Goal: Task Accomplishment & Management: Manage account settings

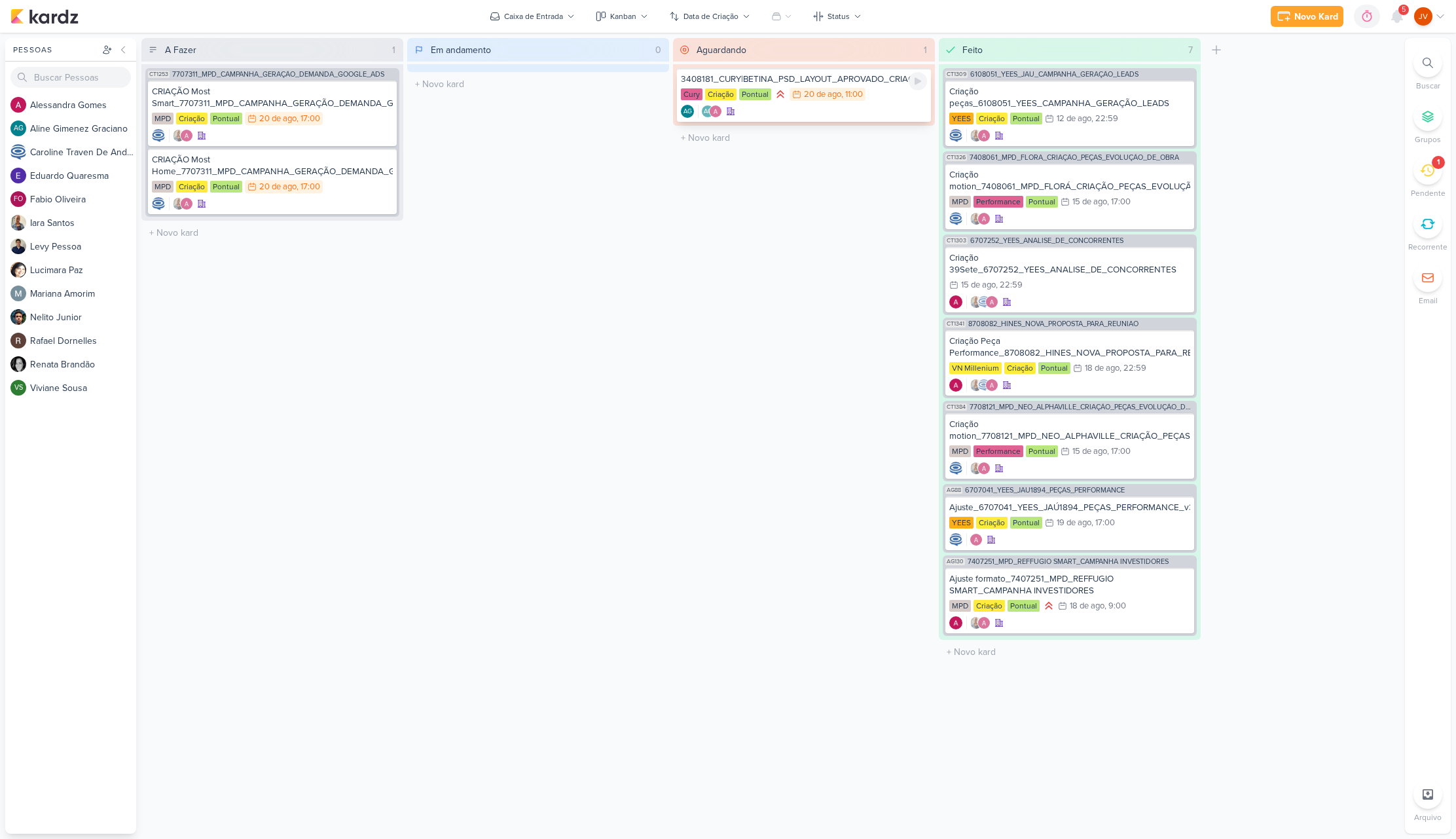
click at [848, 82] on div "3408181_CURY|BETINA_PSD_LAYOUT_APROVADO_CRIAÇÃO" at bounding box center [803, 79] width 246 height 12
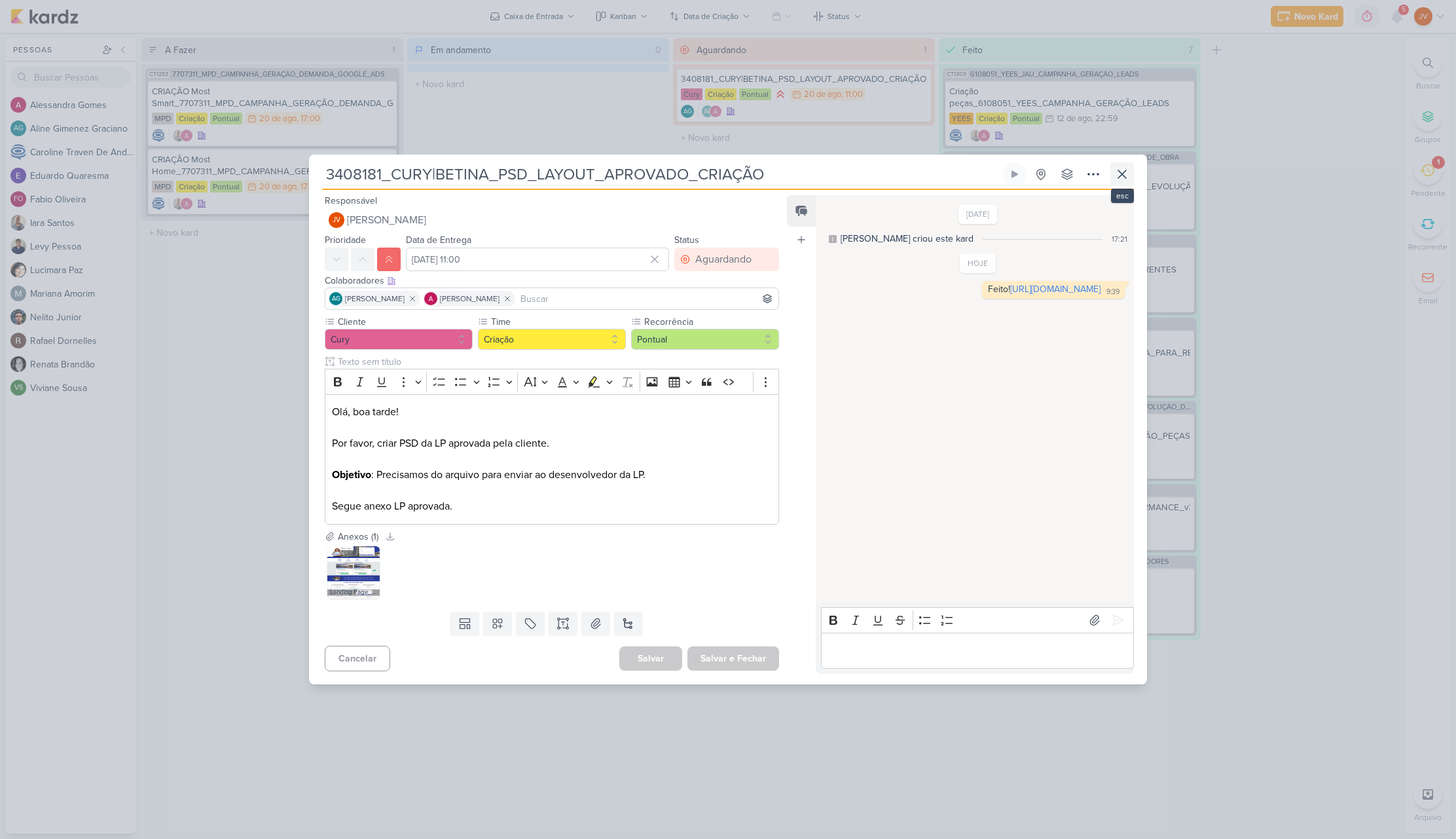
click at [1117, 173] on icon at bounding box center [1122, 174] width 16 height 16
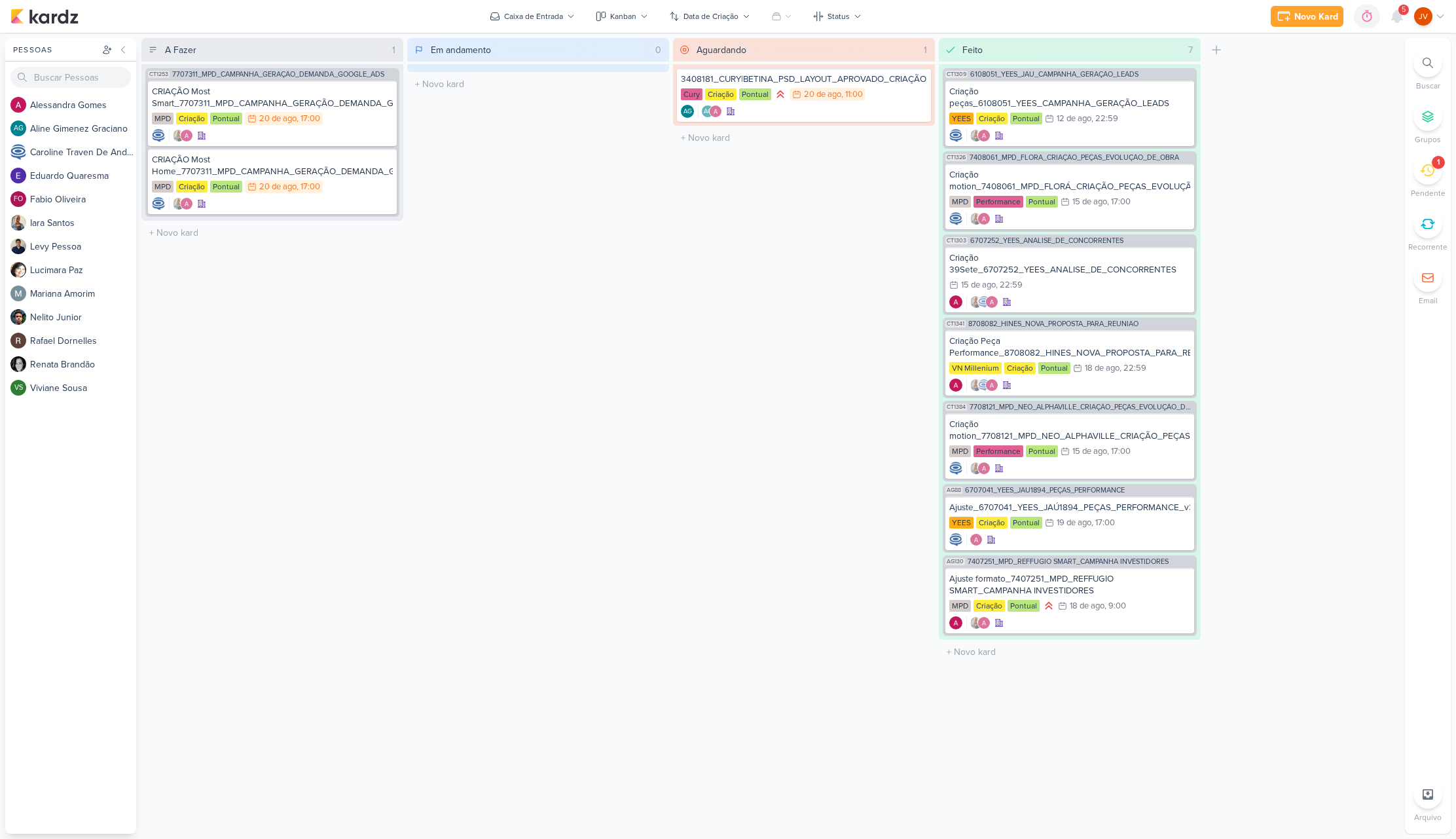
click at [1426, 165] on icon at bounding box center [1427, 170] width 15 height 12
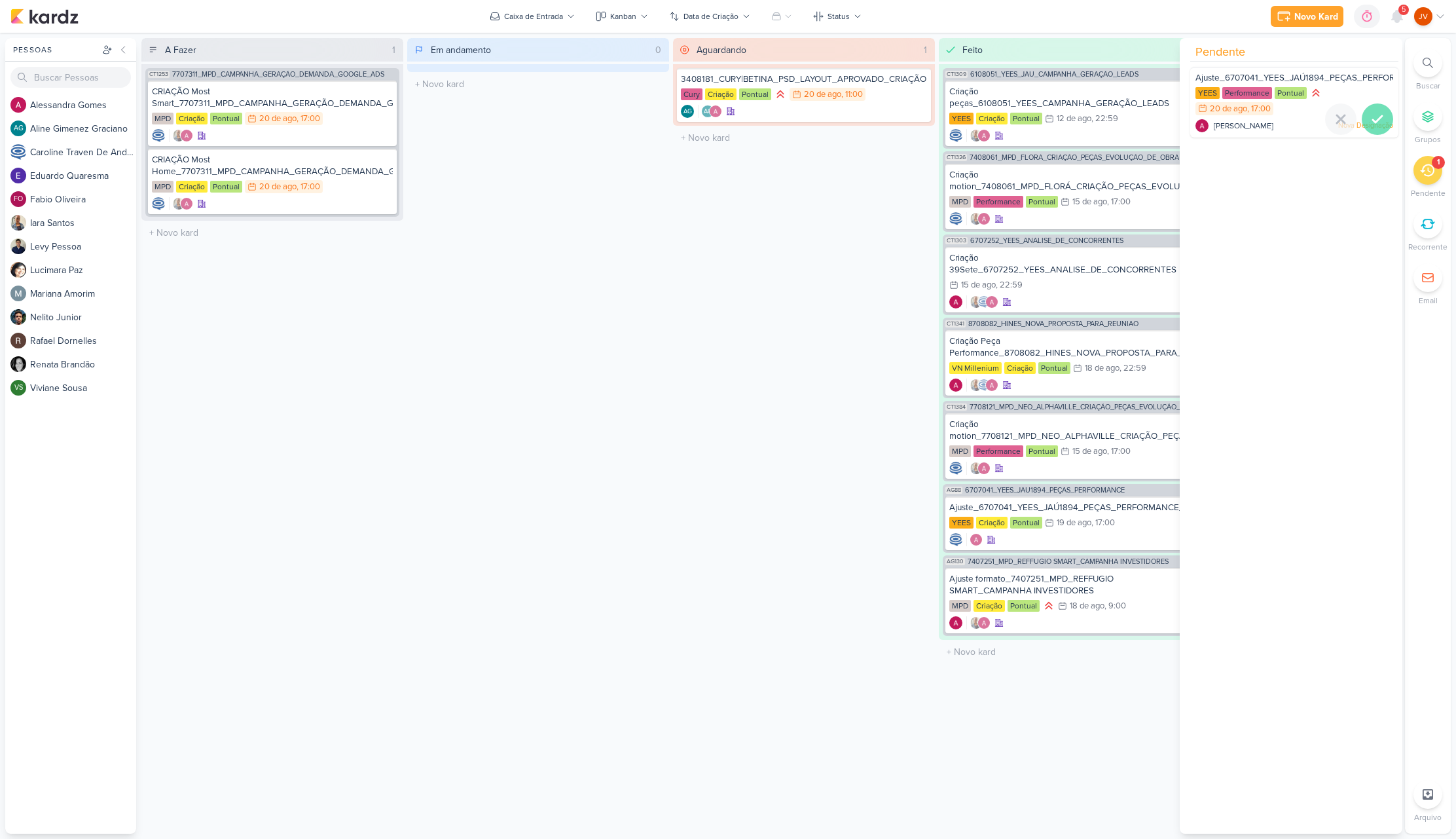
click at [1377, 120] on icon at bounding box center [1378, 119] width 16 height 16
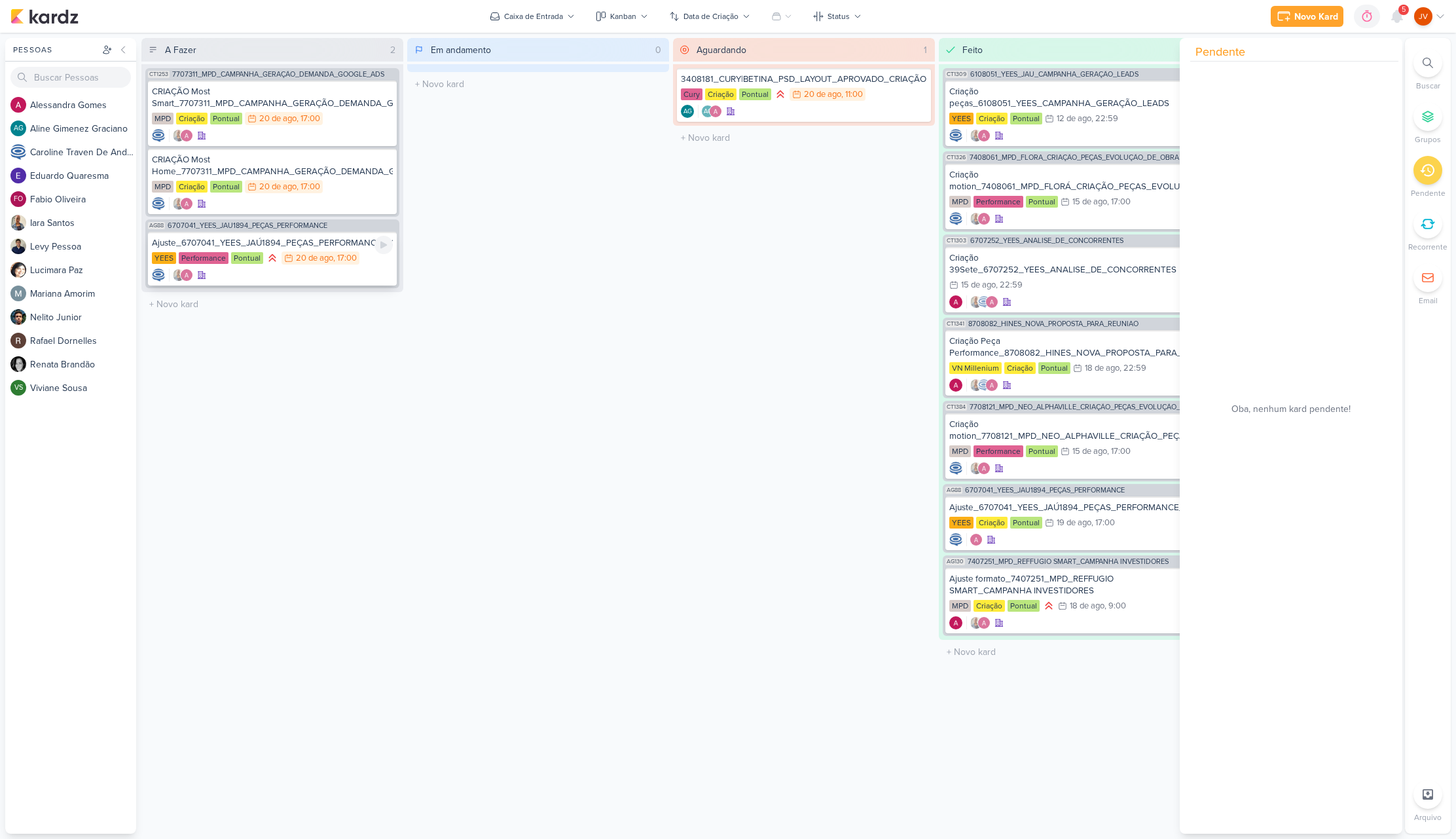
click at [319, 245] on div "Ajuste_6707041_YEES_JAÚ1894_PEÇAS_PERFORMANCE_v3" at bounding box center [272, 243] width 241 height 12
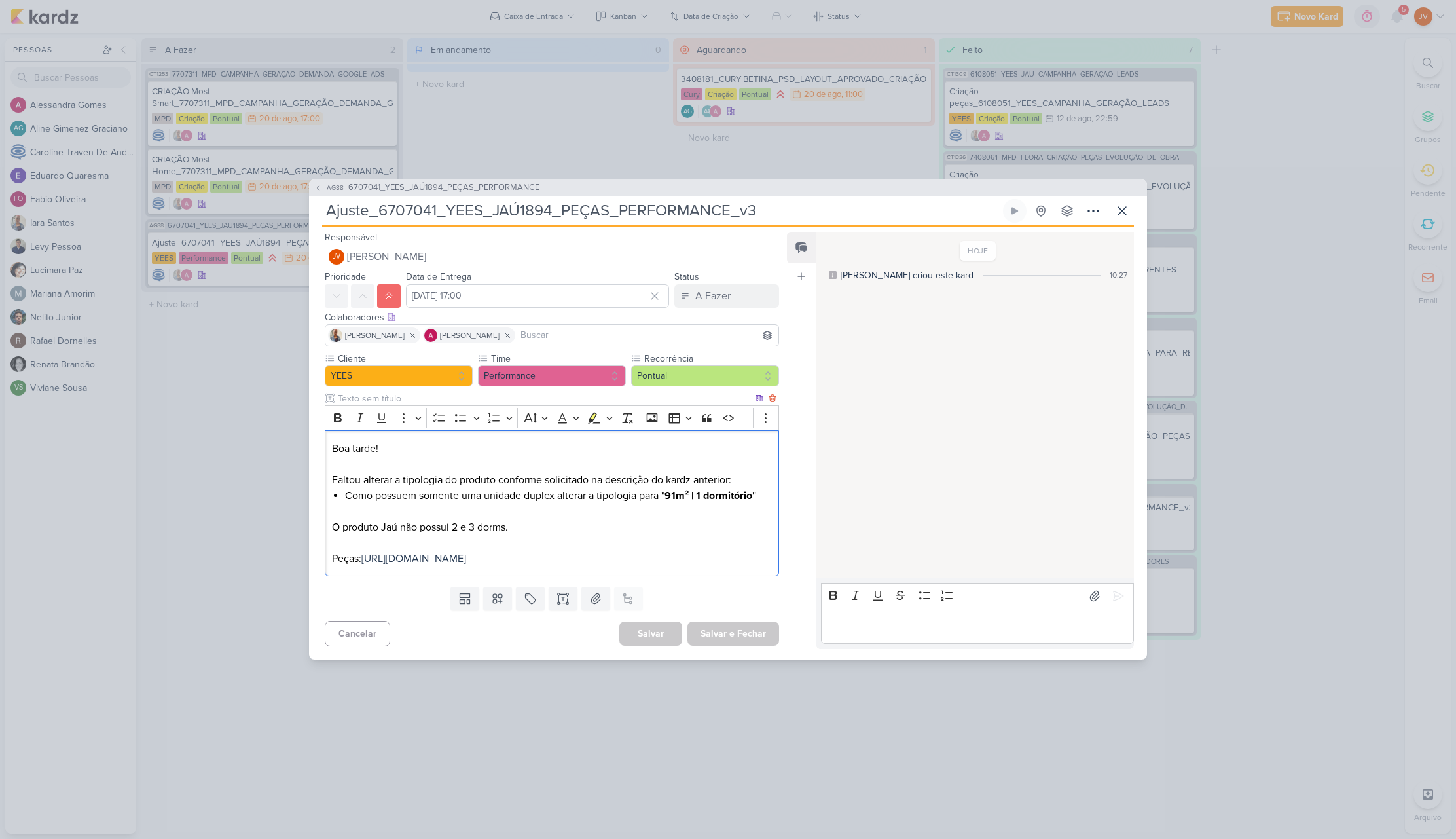
click at [399, 567] on p "O produto Jaú não possui 2 e 3 dorms. Peças: https://drive.google.com/drive/fol…" at bounding box center [551, 543] width 440 height 47
click at [382, 565] on span "https://drive.google.com/drive/folders/1fXb--IJ9hSTFi7xTZo_WVvaiYR_21ilP?usp=sh…" at bounding box center [414, 559] width 104 height 13
drag, startPoint x: 670, startPoint y: 485, endPoint x: 723, endPoint y: 482, distance: 53.1
click at [751, 489] on strong "91m² | 1 dormitório" at bounding box center [708, 496] width 88 height 13
click at [606, 719] on div "AG88 6707041_YEES_JAÚ1894_PEÇAS_PERFORMANCE Ajuste_6707041_YEES_JAÚ1894_PEÇAS_P…" at bounding box center [728, 420] width 1456 height 839
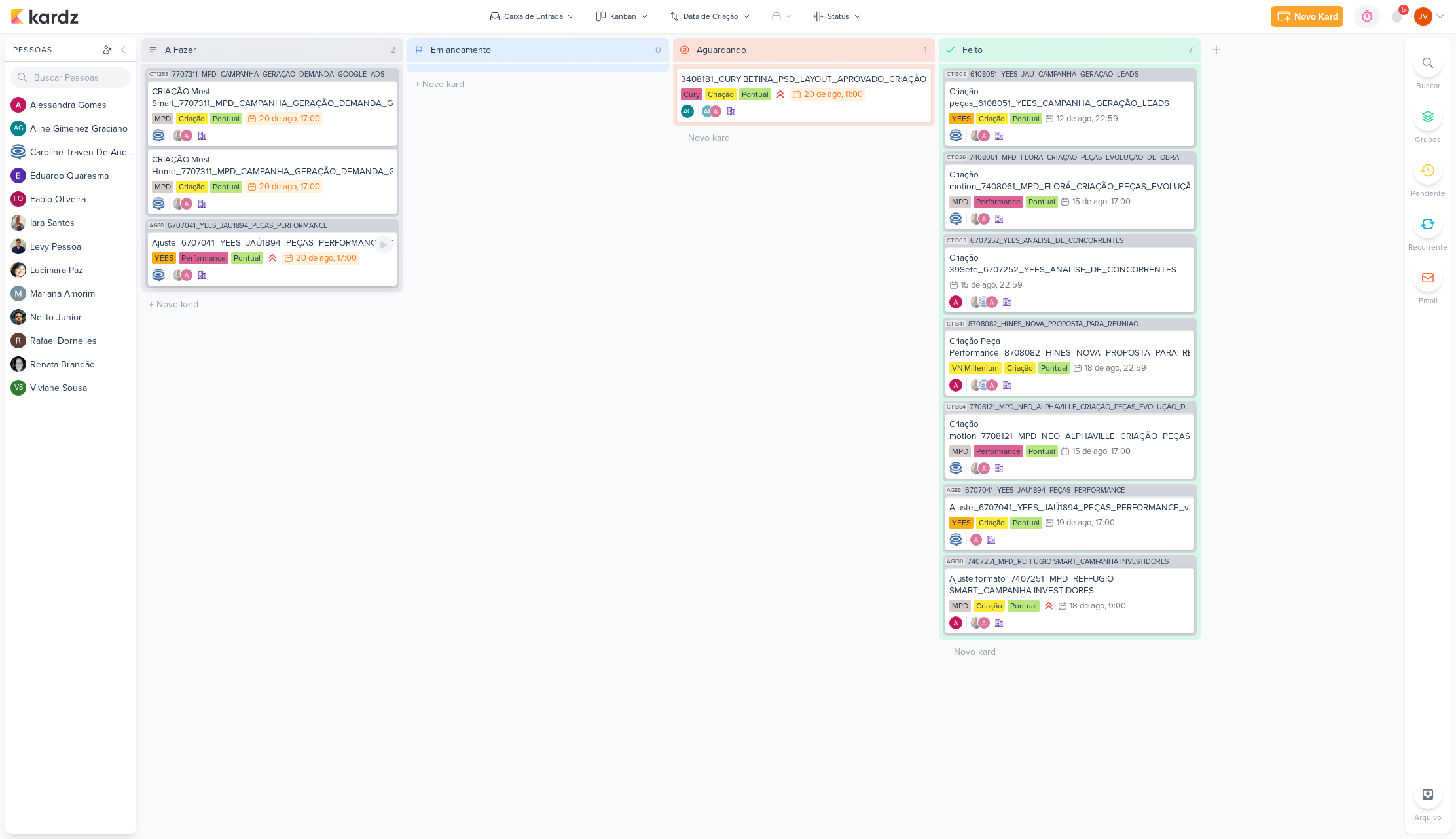
click at [304, 245] on div "Ajuste_6707041_YEES_JAÚ1894_PEÇAS_PERFORMANCE_v3" at bounding box center [272, 243] width 241 height 12
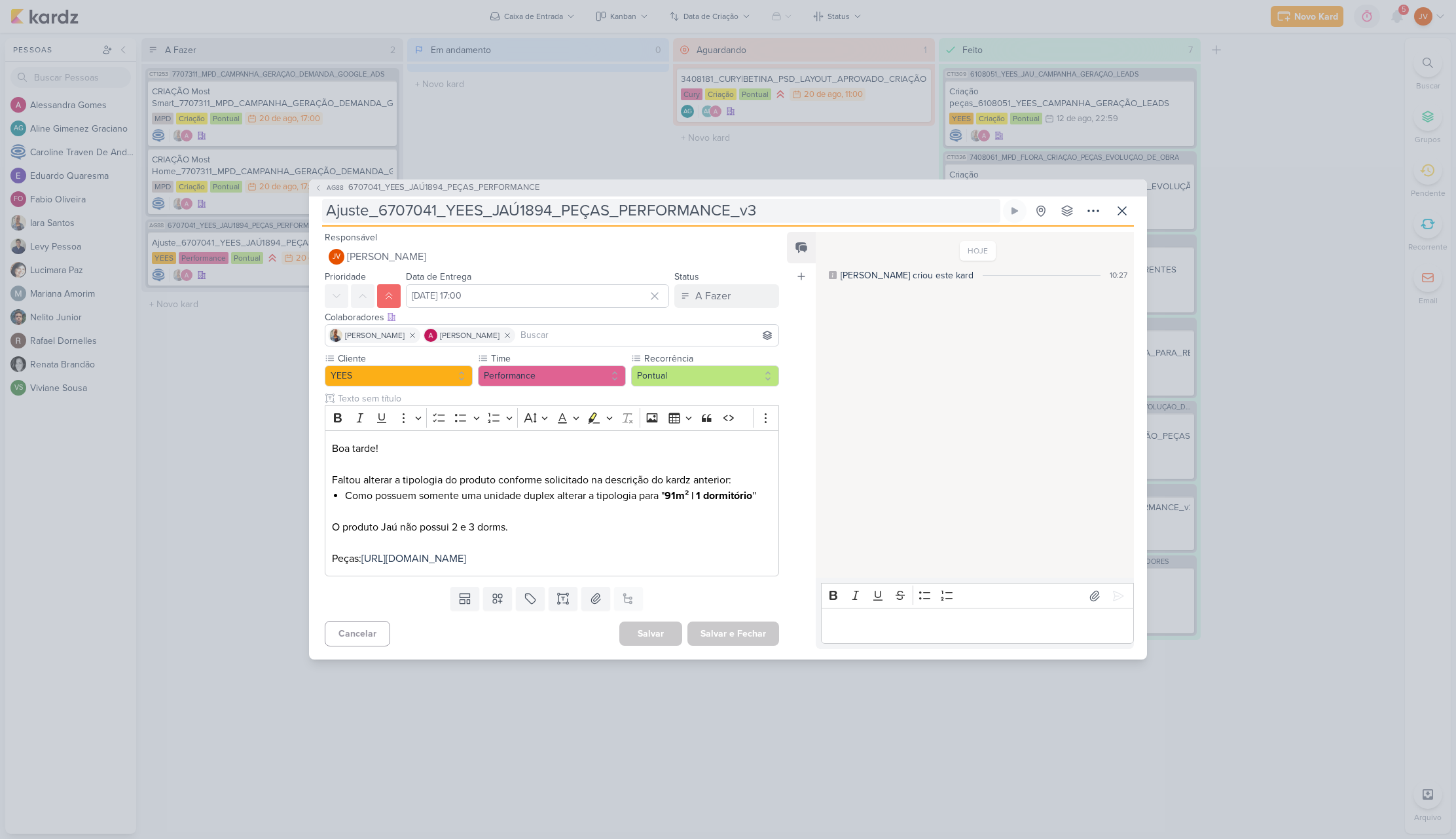
click at [568, 202] on input "Ajuste_6707041_YEES_JAÚ1894_PEÇAS_PERFORMANCE_v3" at bounding box center [661, 210] width 678 height 23
drag, startPoint x: 329, startPoint y: 202, endPoint x: 778, endPoint y: 205, distance: 449.0
click at [778, 205] on input "Ajuste_6707041_YEES_JAÚ1894_PEÇAS_PERFORMANCE_v3" at bounding box center [661, 210] width 678 height 23
drag, startPoint x: 1330, startPoint y: 151, endPoint x: 1344, endPoint y: 152, distance: 14.0
click at [1330, 144] on div "AG88 6707041_YEES_JAÚ1894_PEÇAS_PERFORMANCE Ajuste_6707041_YEES_JAÚ1894_PEÇAS_P…" at bounding box center [728, 420] width 1456 height 839
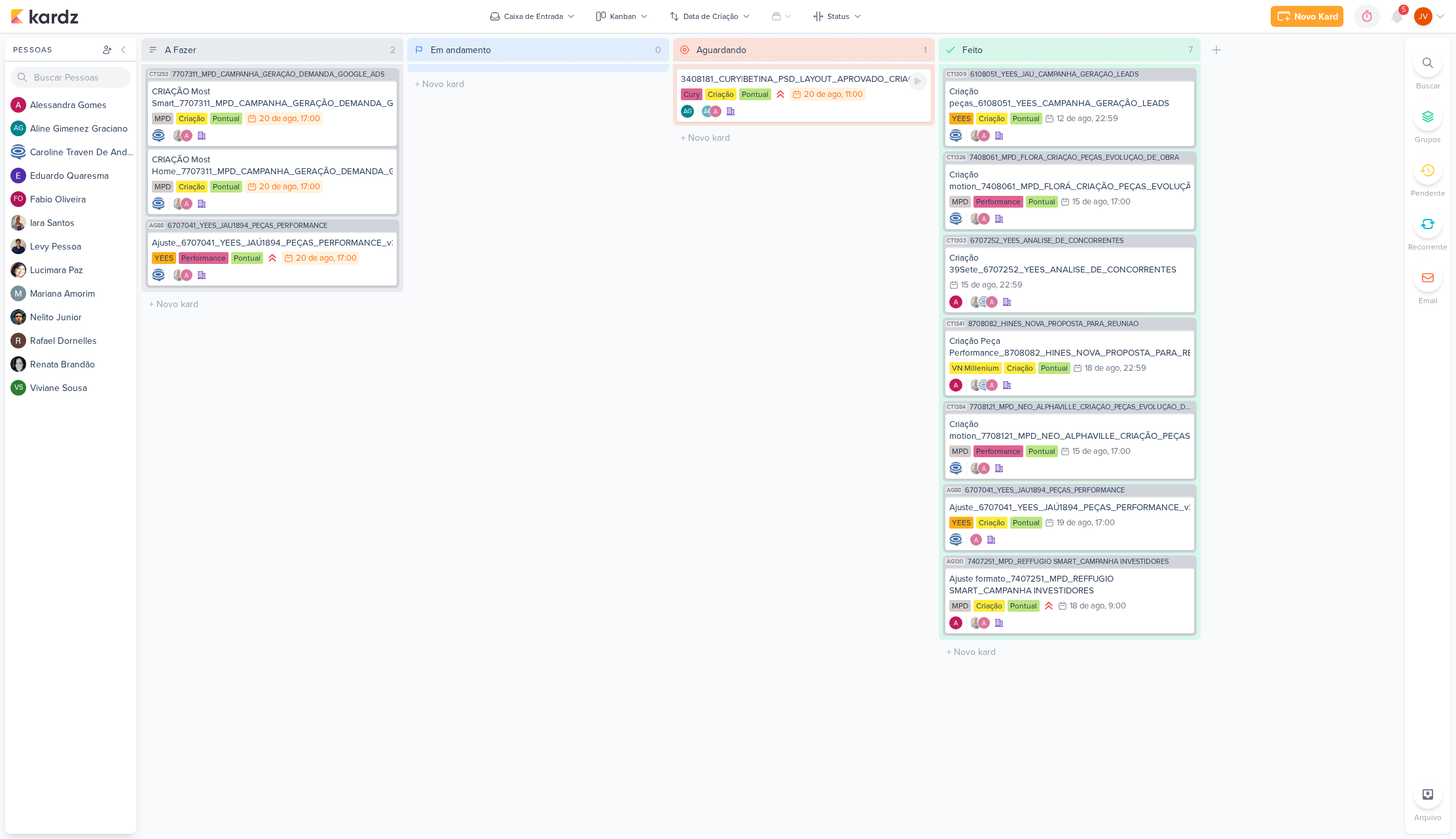
click at [873, 75] on div "3408181_CURY|BETINA_PSD_LAYOUT_APROVADO_CRIAÇÃO" at bounding box center [803, 79] width 246 height 12
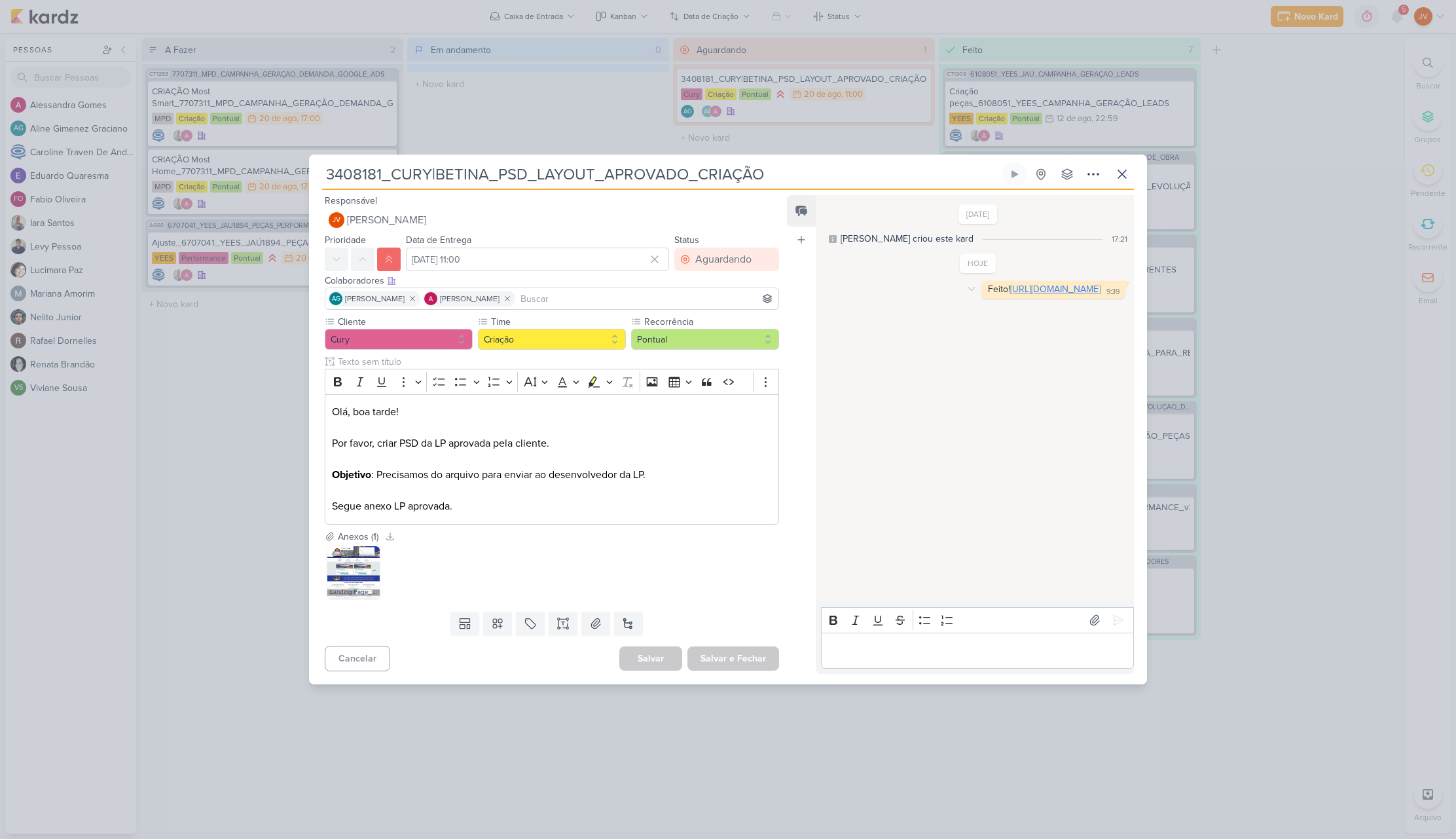
drag, startPoint x: 1008, startPoint y: 312, endPoint x: 1001, endPoint y: 311, distance: 7.1
click at [1010, 295] on link "https://drive.google.com/drive/folders/110Akc53j52T6qbfUKRA-CJ-VNrahz2XM?usp=sh…" at bounding box center [1055, 289] width 91 height 11
drag, startPoint x: 1016, startPoint y: 312, endPoint x: 863, endPoint y: 298, distance: 153.6
click at [863, 298] on div "Feito! https://drive.google.com/drive/folders/110Akc53j52T6qbfUKRA-CJ-VNrahz2XM…" at bounding box center [978, 290] width 304 height 17
drag, startPoint x: 1011, startPoint y: 312, endPoint x: 863, endPoint y: 304, distance: 148.2
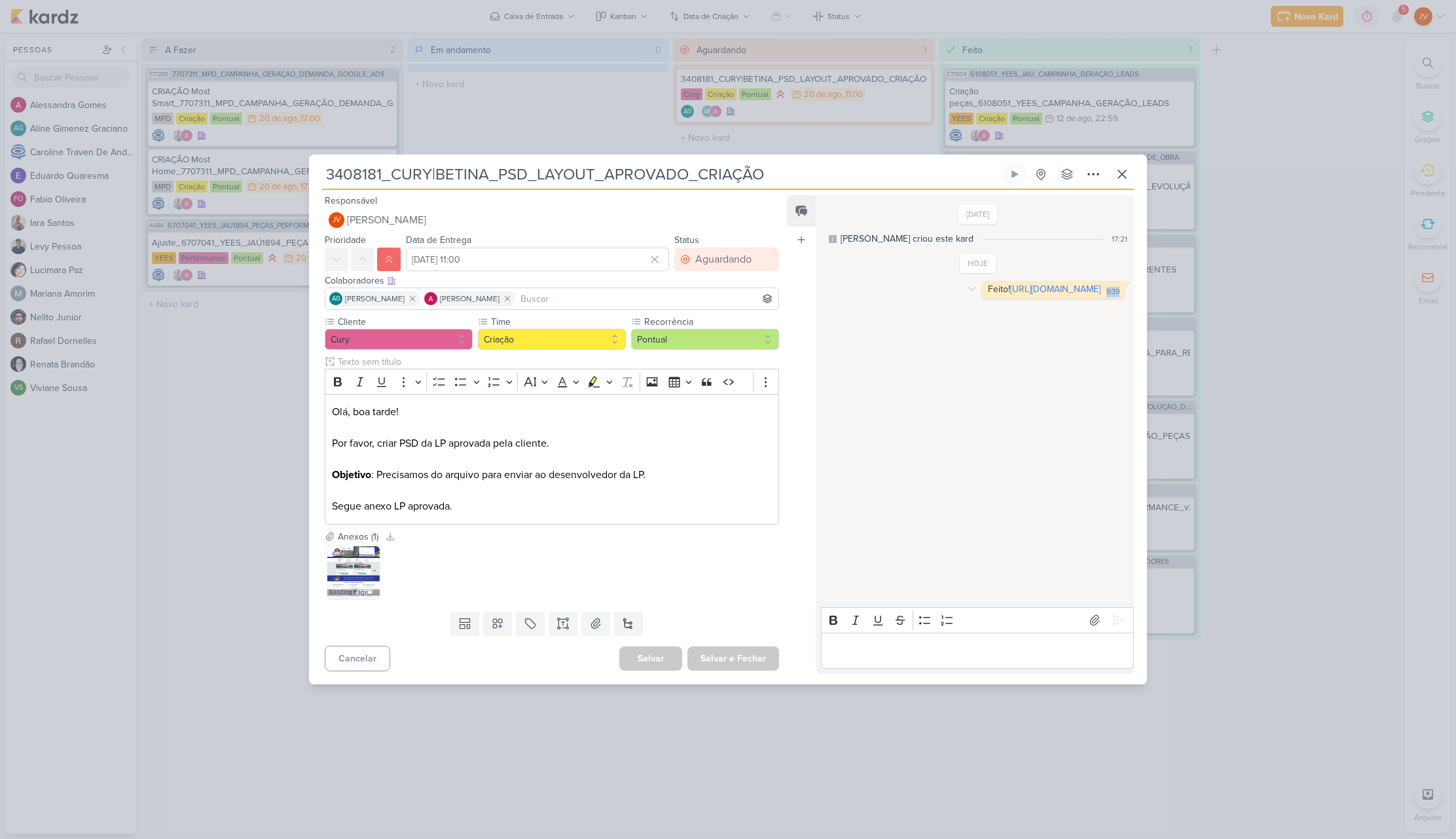
click at [861, 298] on div "Feito! https://drive.google.com/drive/folders/110Akc53j52T6qbfUKRA-CJ-VNrahz2XM…" at bounding box center [978, 290] width 304 height 17
click at [1124, 171] on icon at bounding box center [1122, 174] width 16 height 16
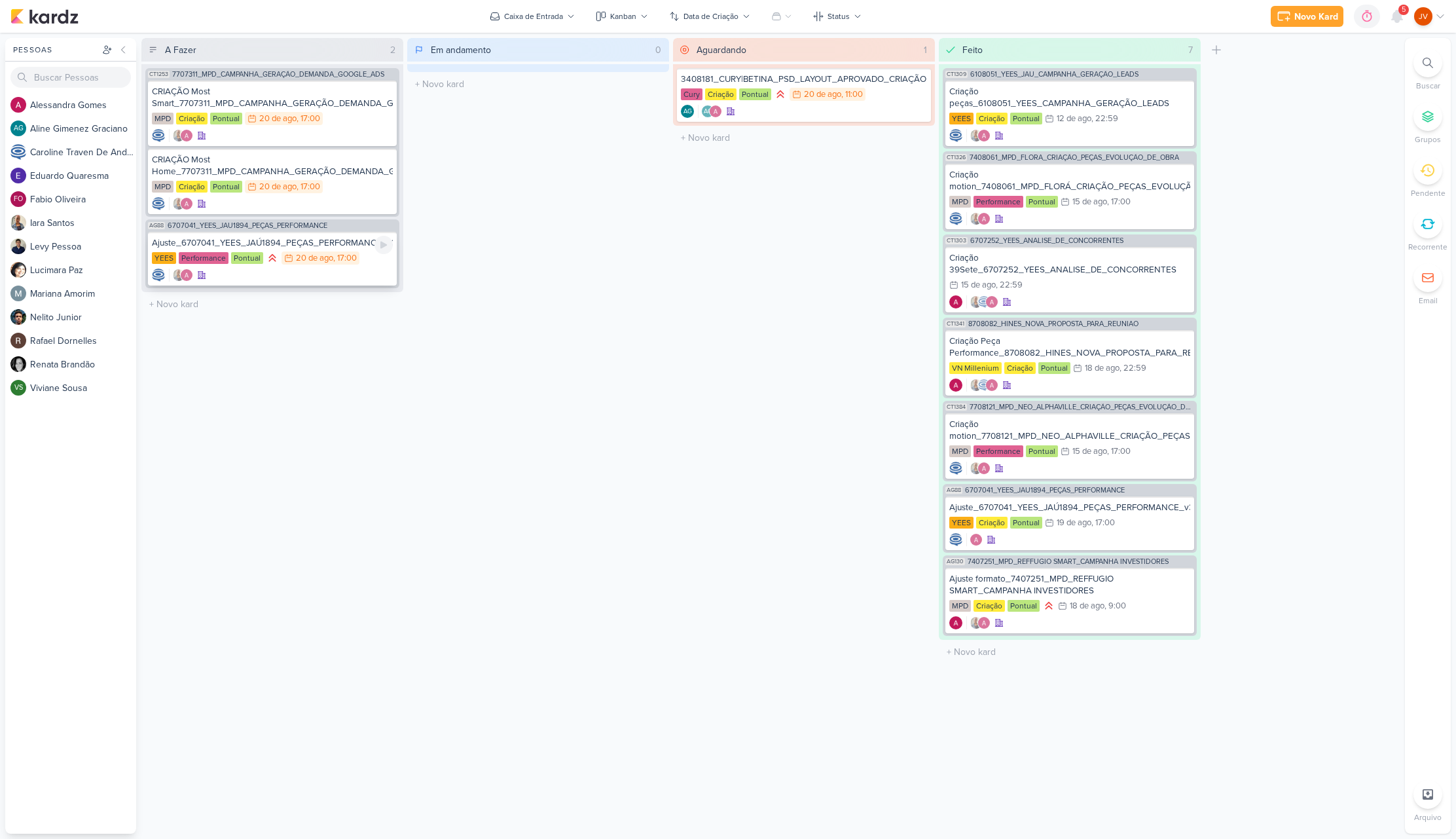
click at [324, 247] on div "Ajuste_6707041_YEES_JAÚ1894_PEÇAS_PERFORMANCE_v3" at bounding box center [272, 243] width 241 height 12
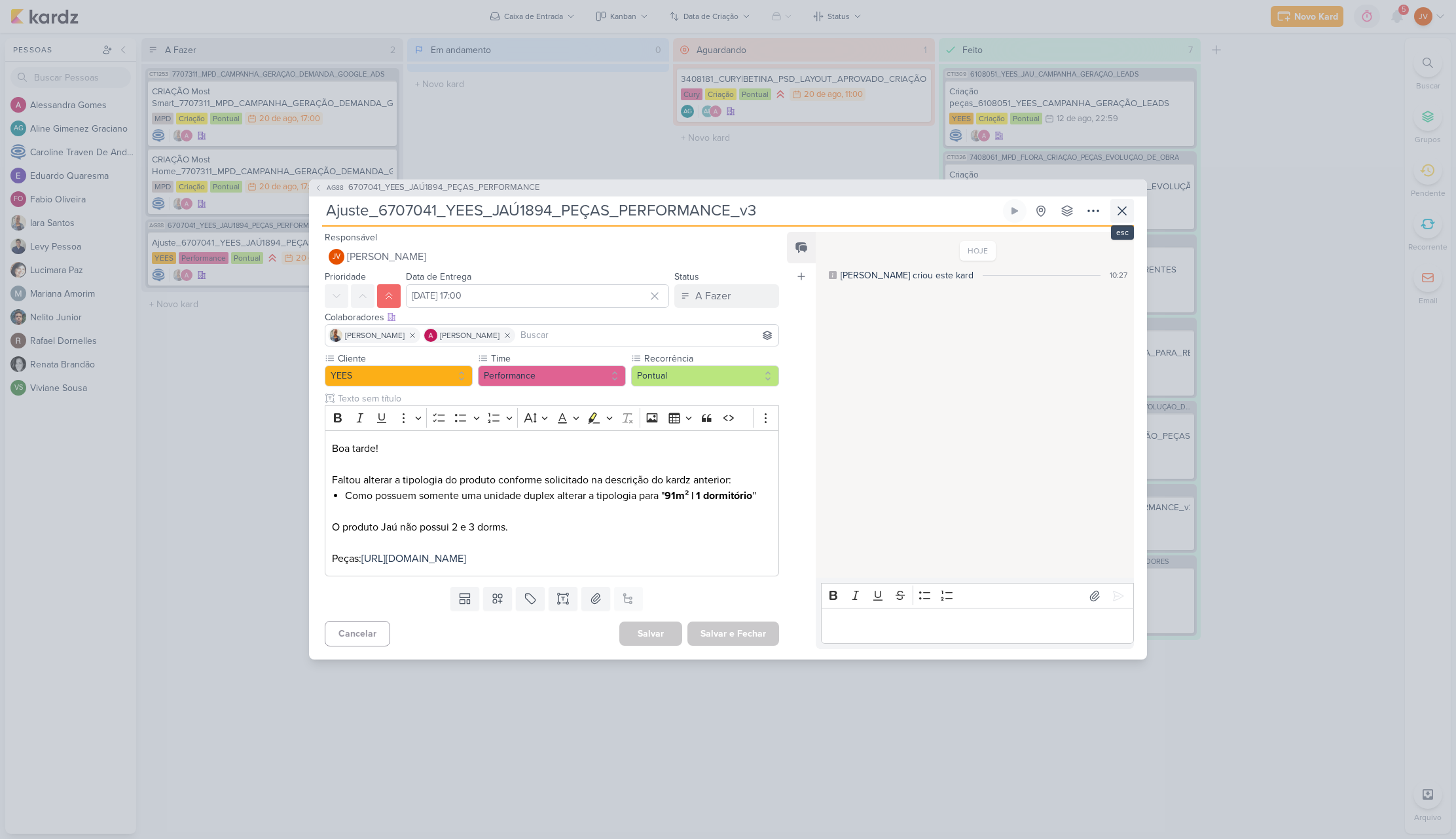
click at [1129, 203] on icon at bounding box center [1122, 211] width 16 height 16
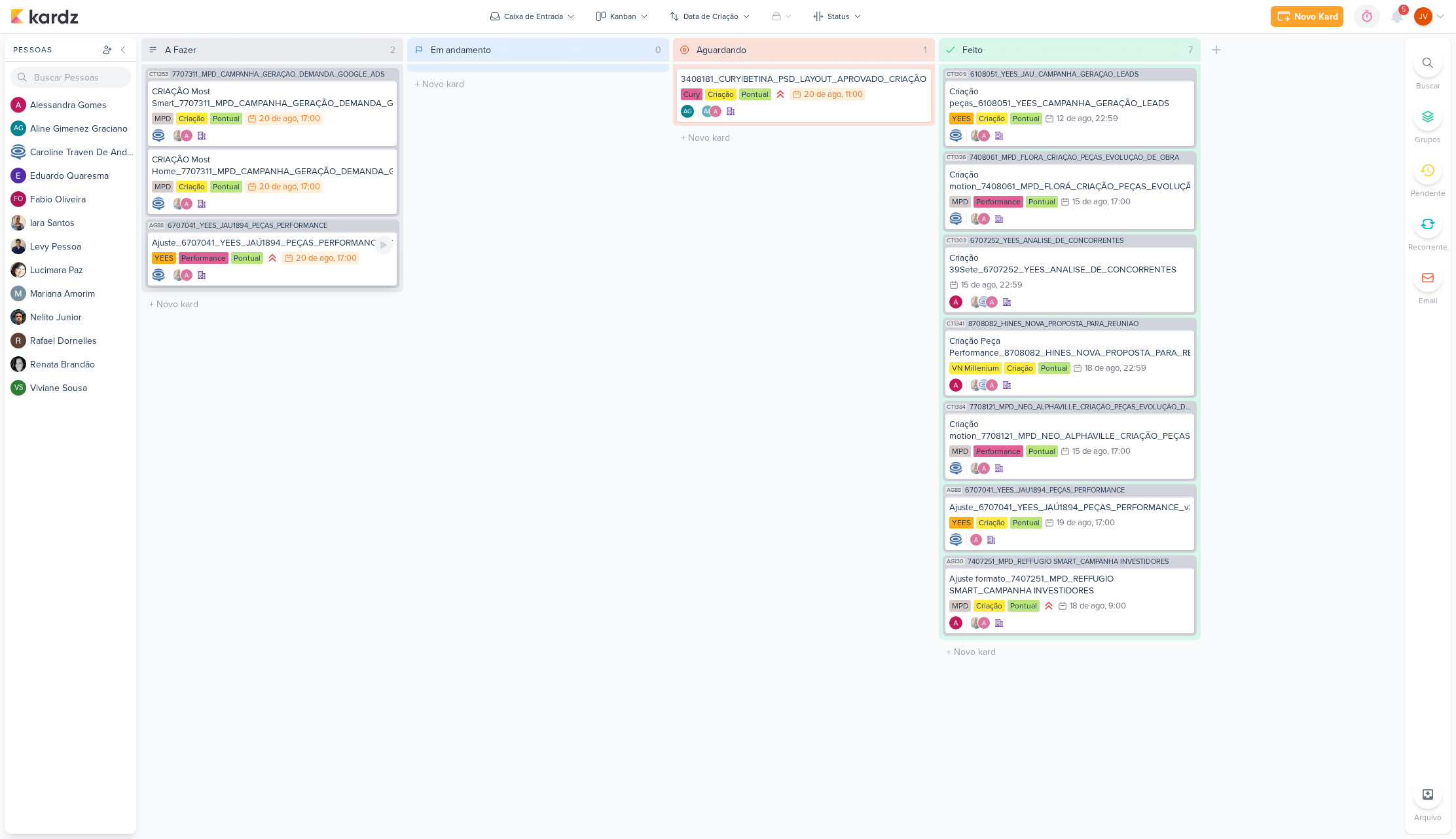
click at [340, 238] on div "Ajuste_6707041_YEES_JAÚ1894_PEÇAS_PERFORMANCE_v3" at bounding box center [272, 243] width 241 height 12
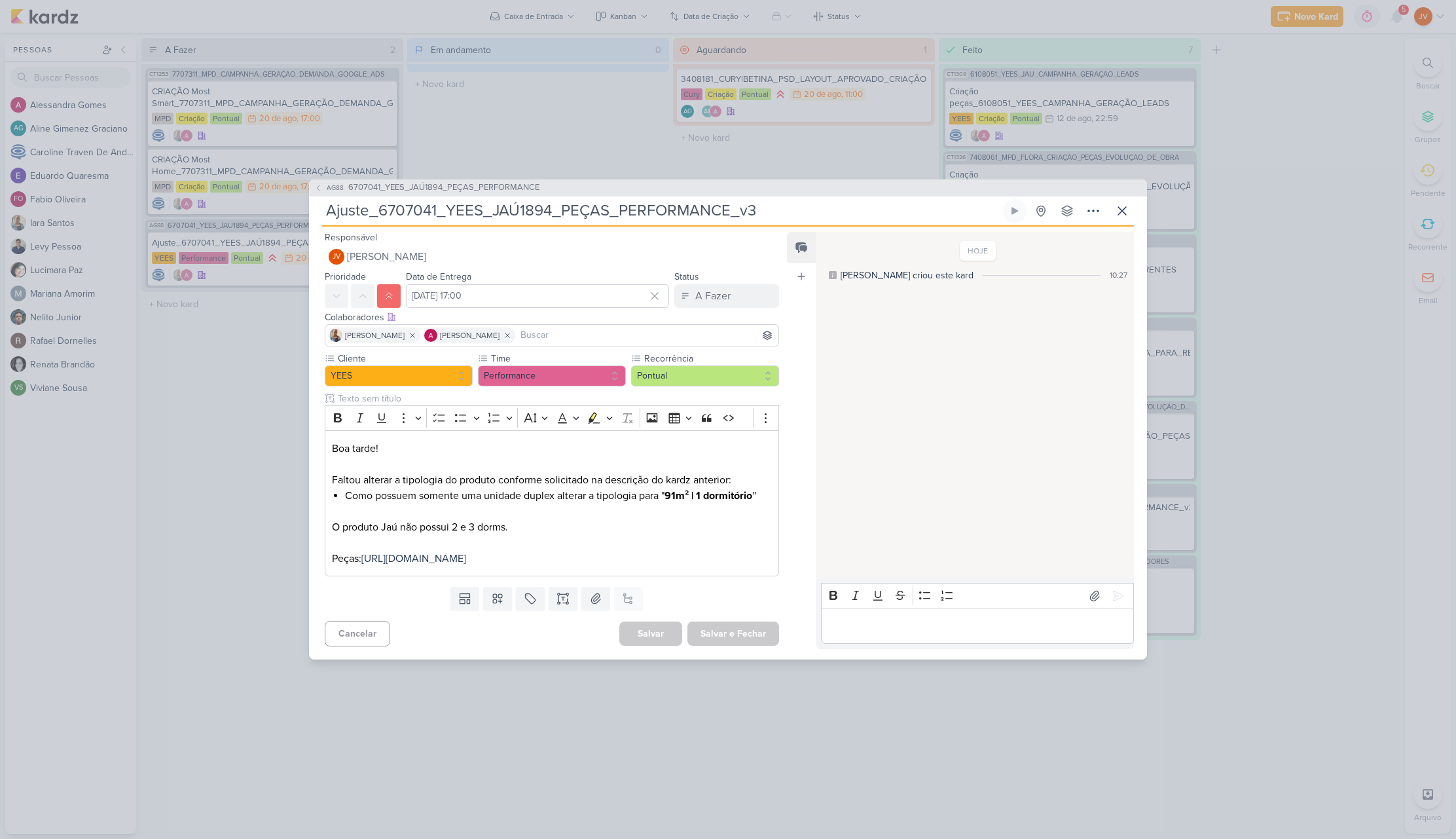
click at [844, 629] on p "Editor editing area: main" at bounding box center [977, 626] width 299 height 16
click at [1114, 589] on icon at bounding box center [1118, 596] width 13 height 13
click at [730, 285] on button "A Fazer" at bounding box center [726, 296] width 104 height 23
click at [707, 288] on div "A Fazer" at bounding box center [712, 296] width 36 height 16
click at [706, 288] on div "A Fazer" at bounding box center [712, 296] width 36 height 16
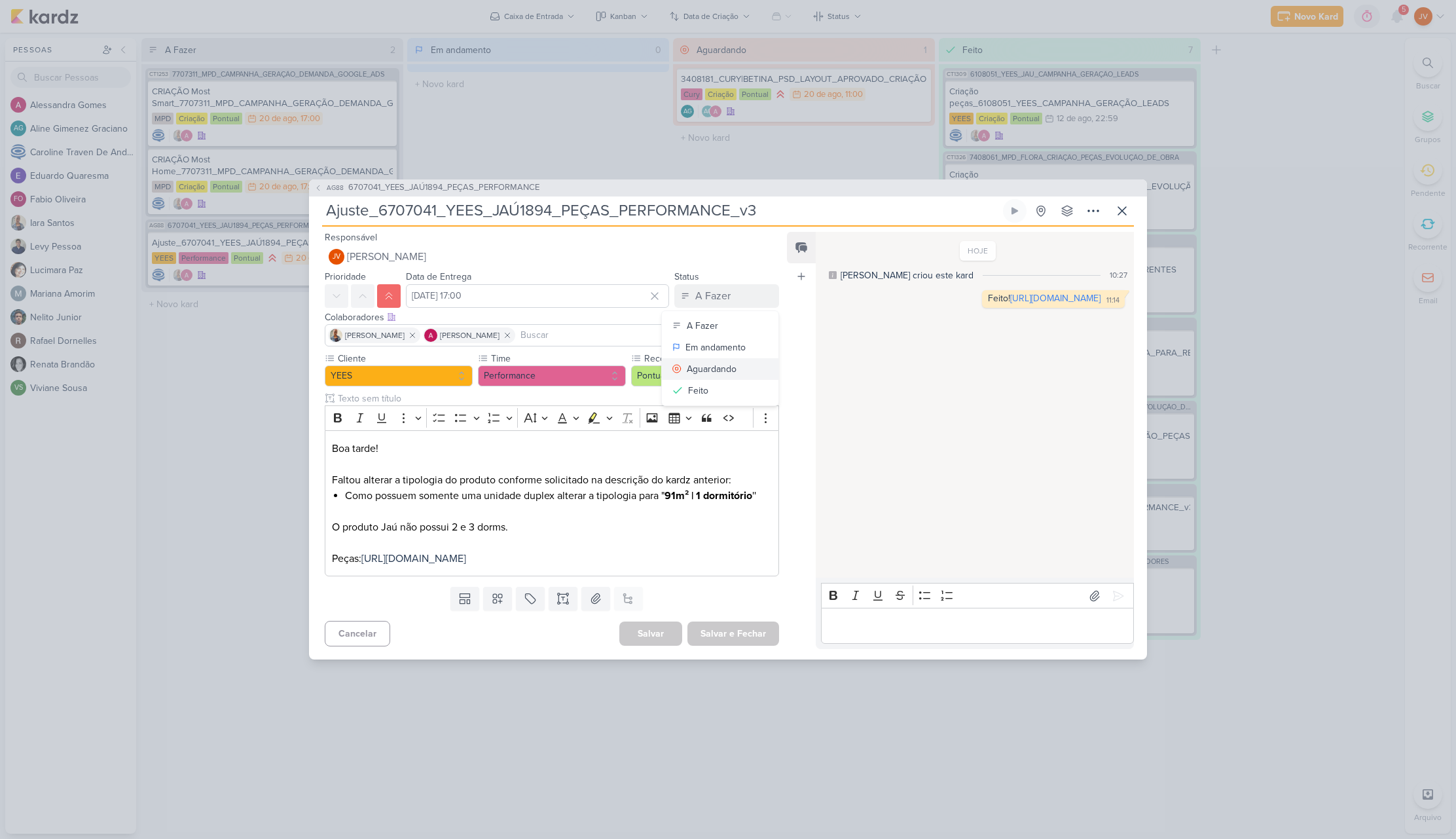
click at [715, 362] on div "Aguardando" at bounding box center [712, 369] width 50 height 14
click at [723, 640] on button "Salvar e Fechar" at bounding box center [733, 633] width 91 height 24
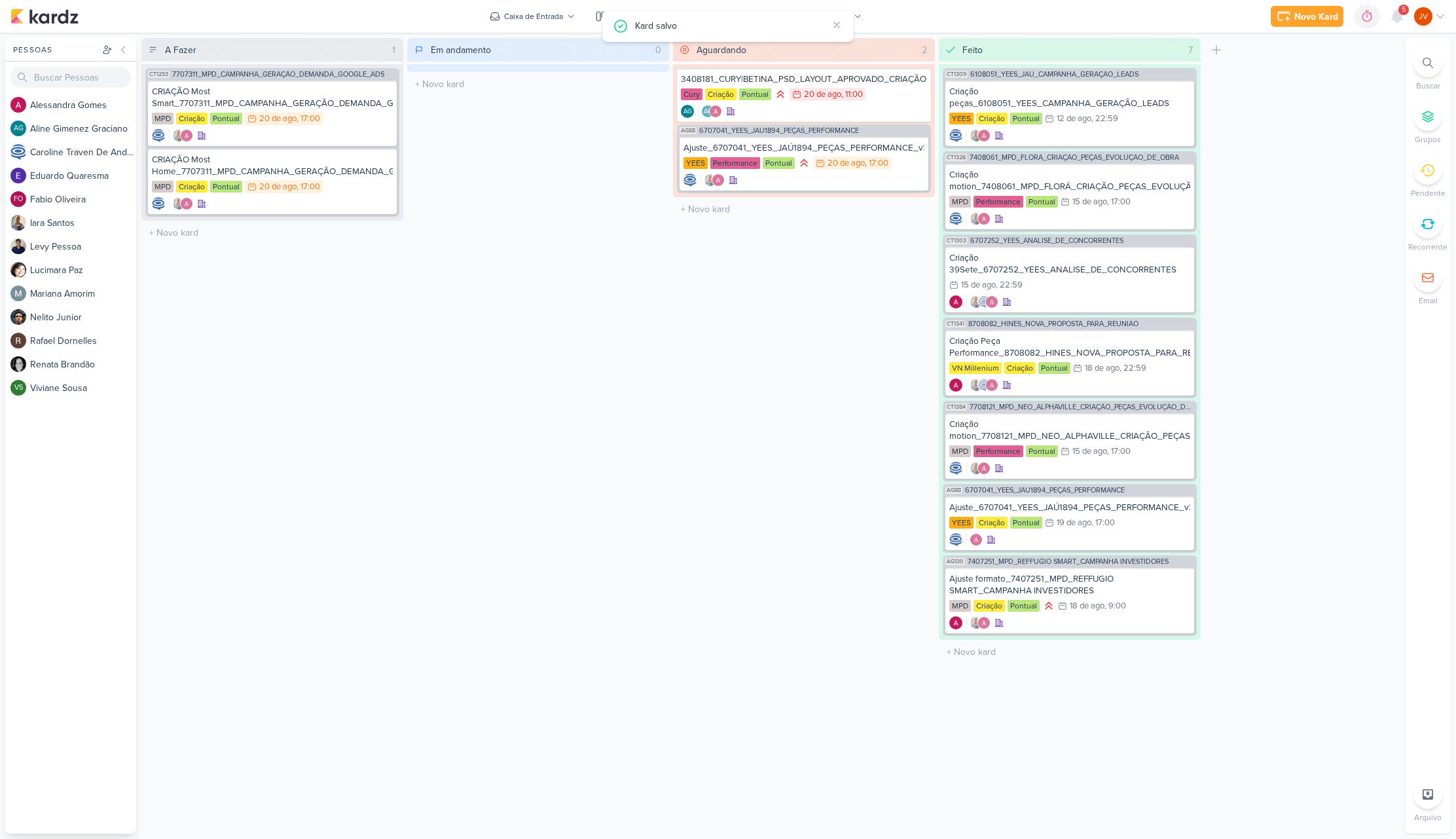
click at [667, 497] on div "Em andamento 0 Mover Para Esquerda Mover Para Direita Deletar O título do kard …" at bounding box center [538, 435] width 262 height 795
click at [895, 95] on div "Cury Criação Pontual 20/8 20 de ago , 11:00" at bounding box center [803, 95] width 246 height 15
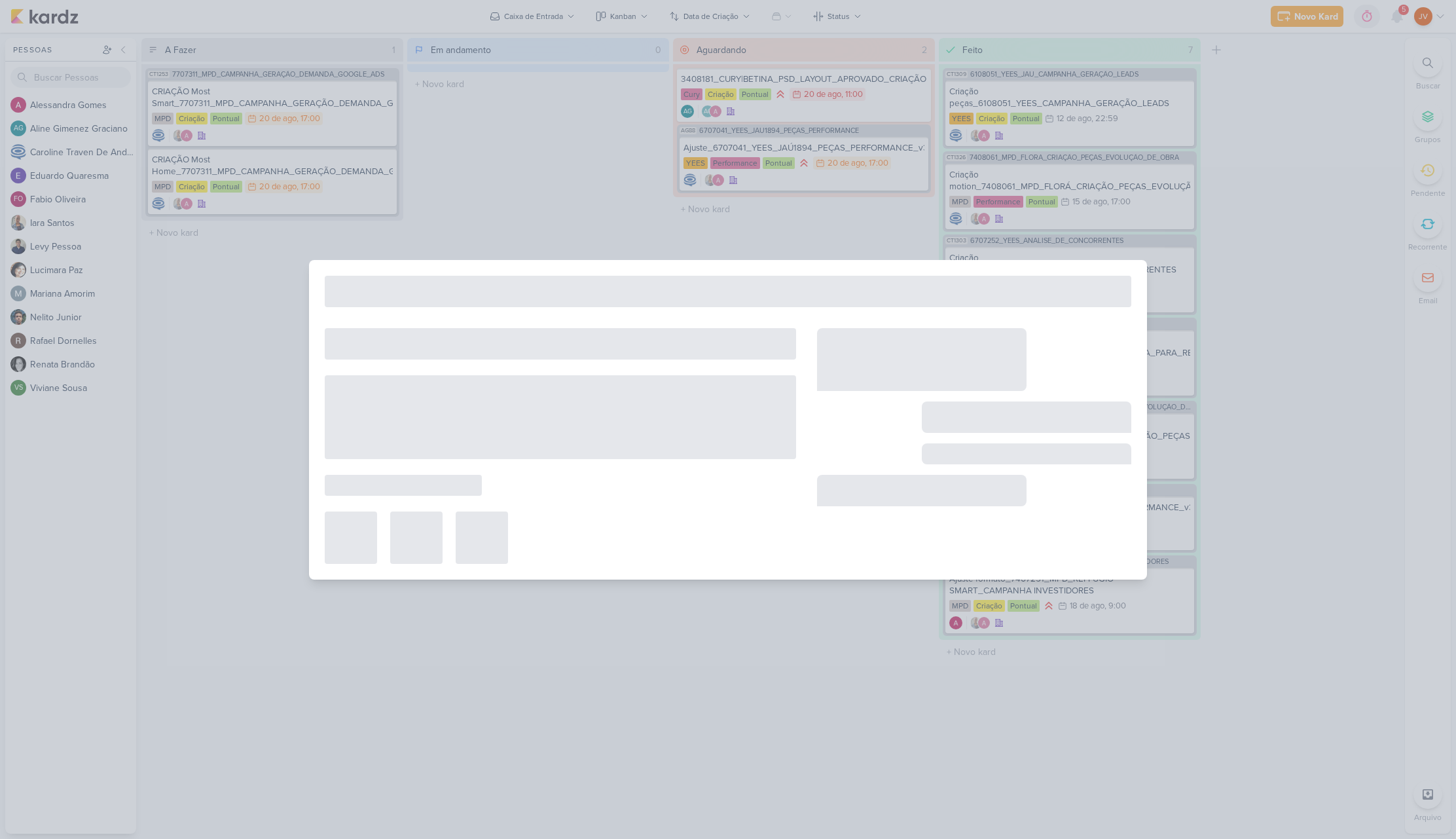
type input "3408181_CURY|BETINA_PSD_LAYOUT_APROVADO_CRIAÇÃO"
type input "20 de agosto de 2025 às 11:00"
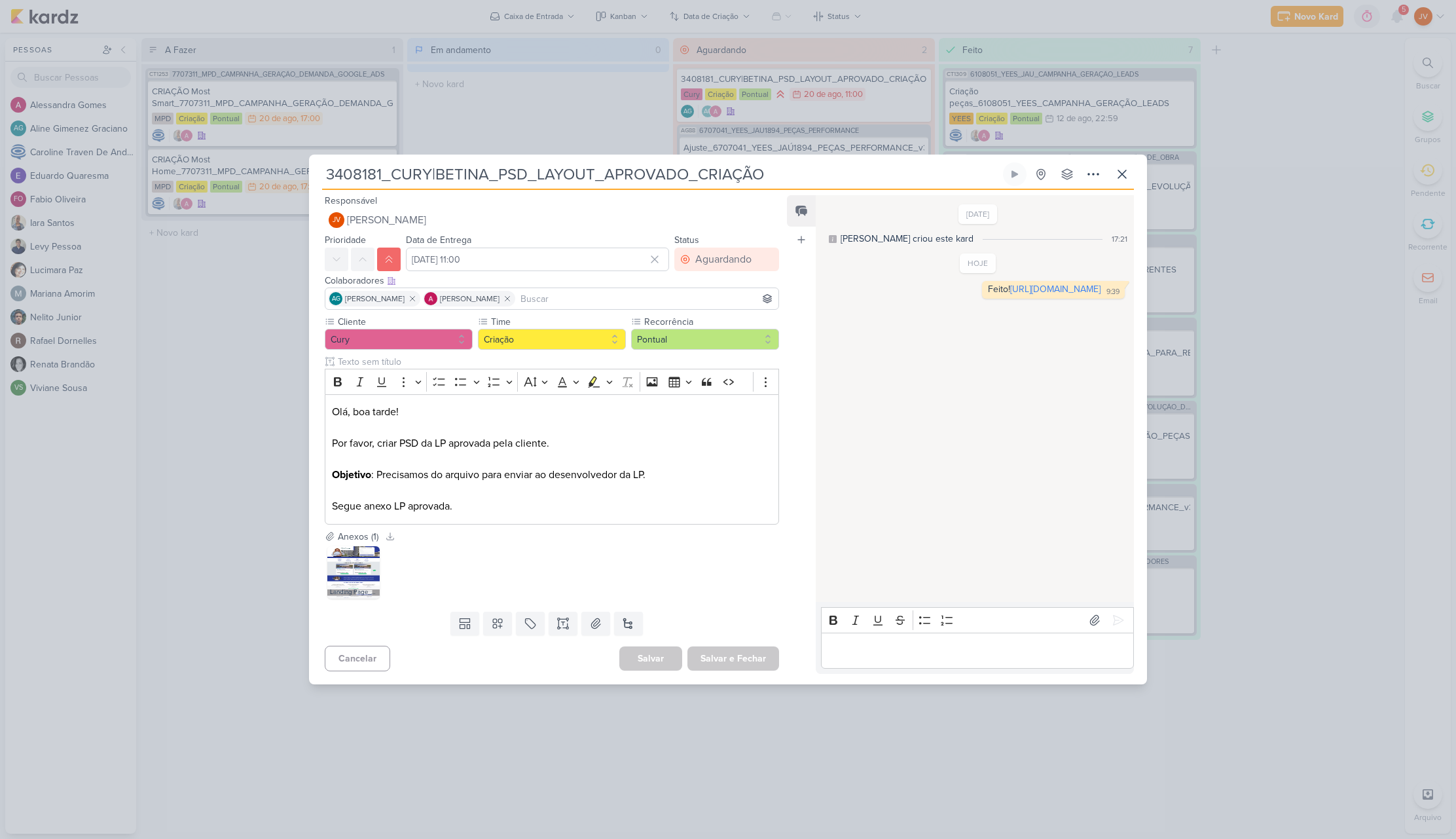
click at [1323, 167] on div "3408181_CURY|BETINA_PSD_LAYOUT_APROVADO_CRIAÇÃO" at bounding box center [728, 420] width 1456 height 839
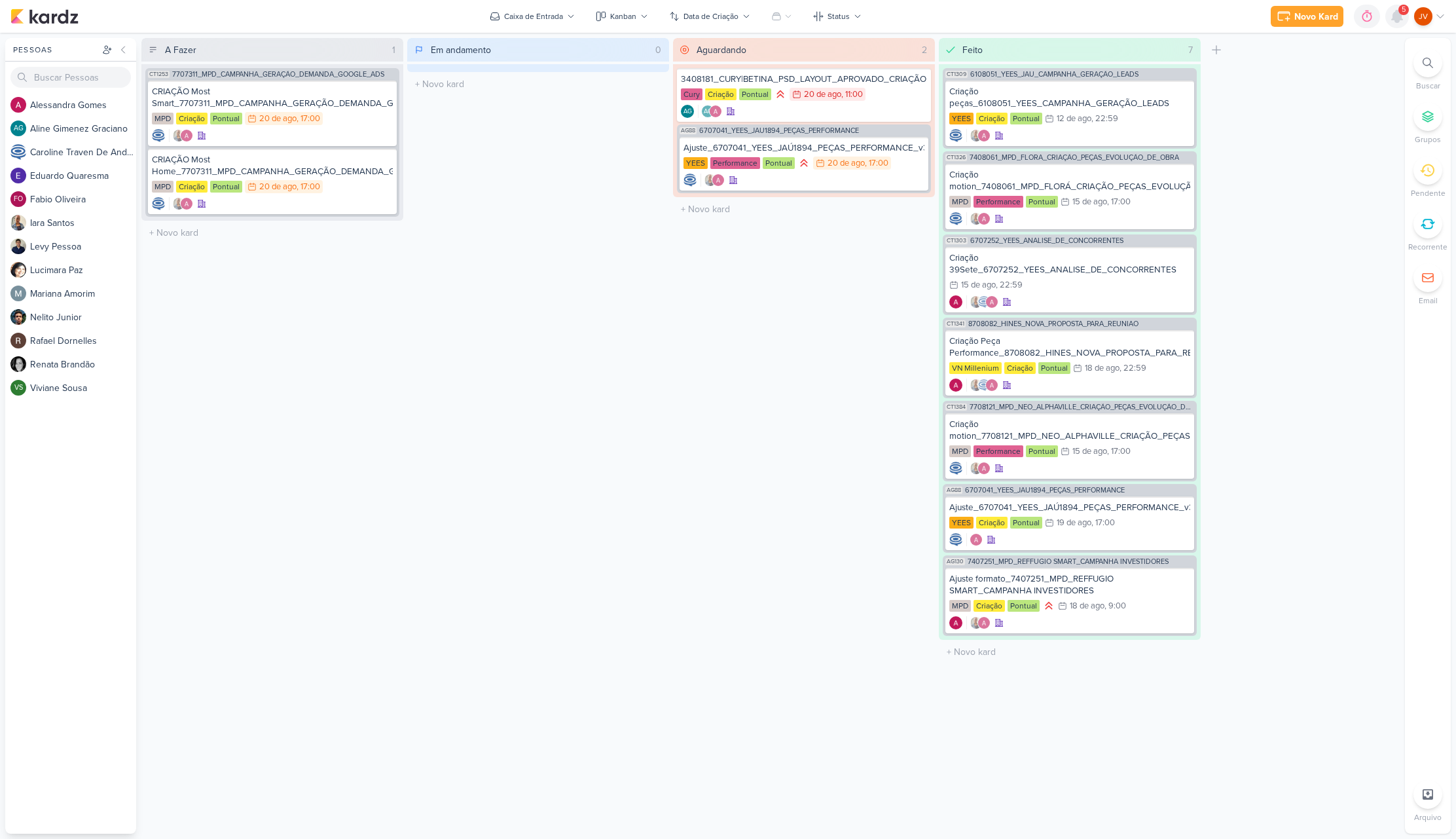
click at [1401, 17] on icon at bounding box center [1397, 16] width 10 height 12
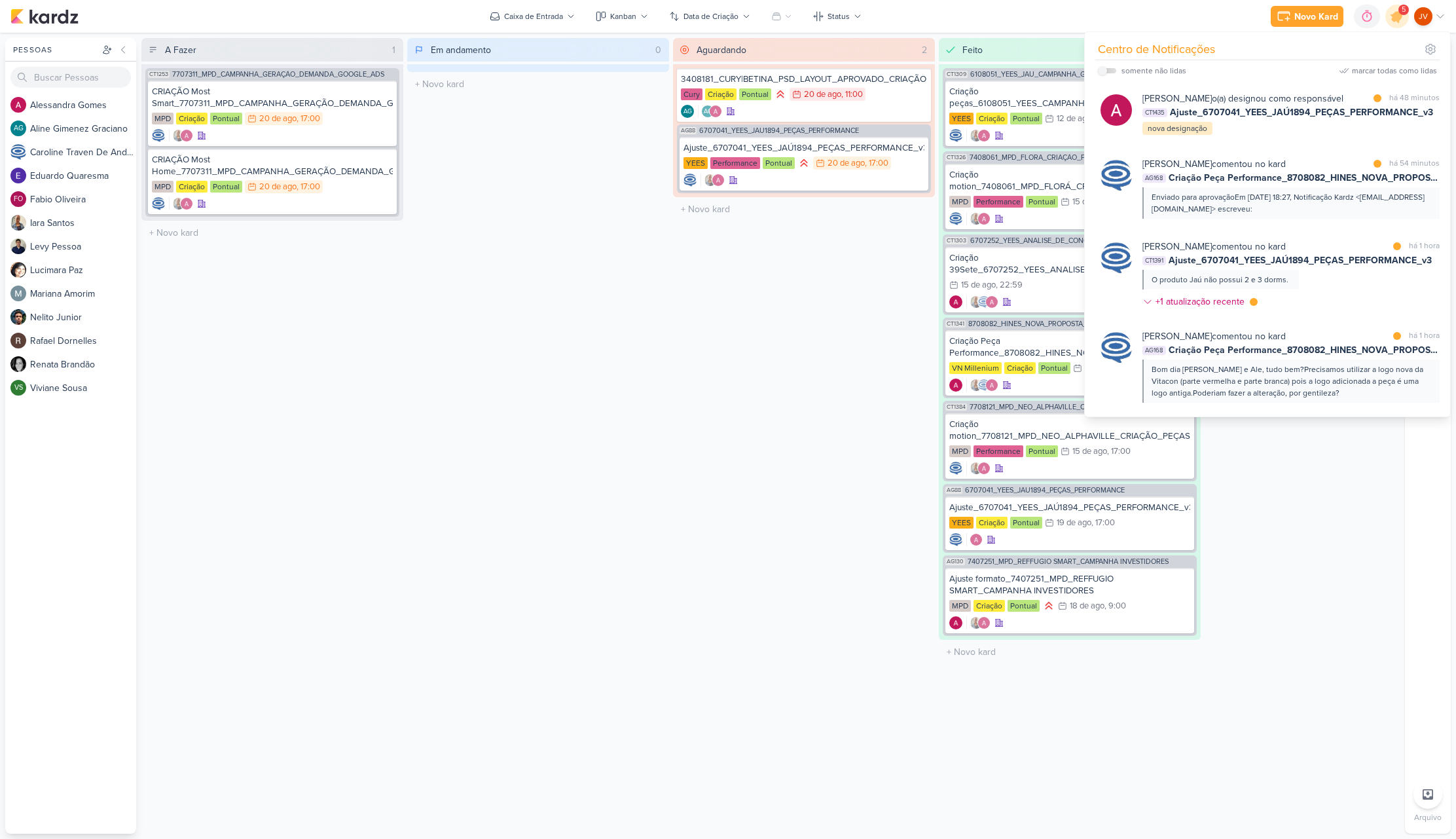
click at [1381, 70] on div "marcar todas como lidas" at bounding box center [1394, 70] width 85 height 12
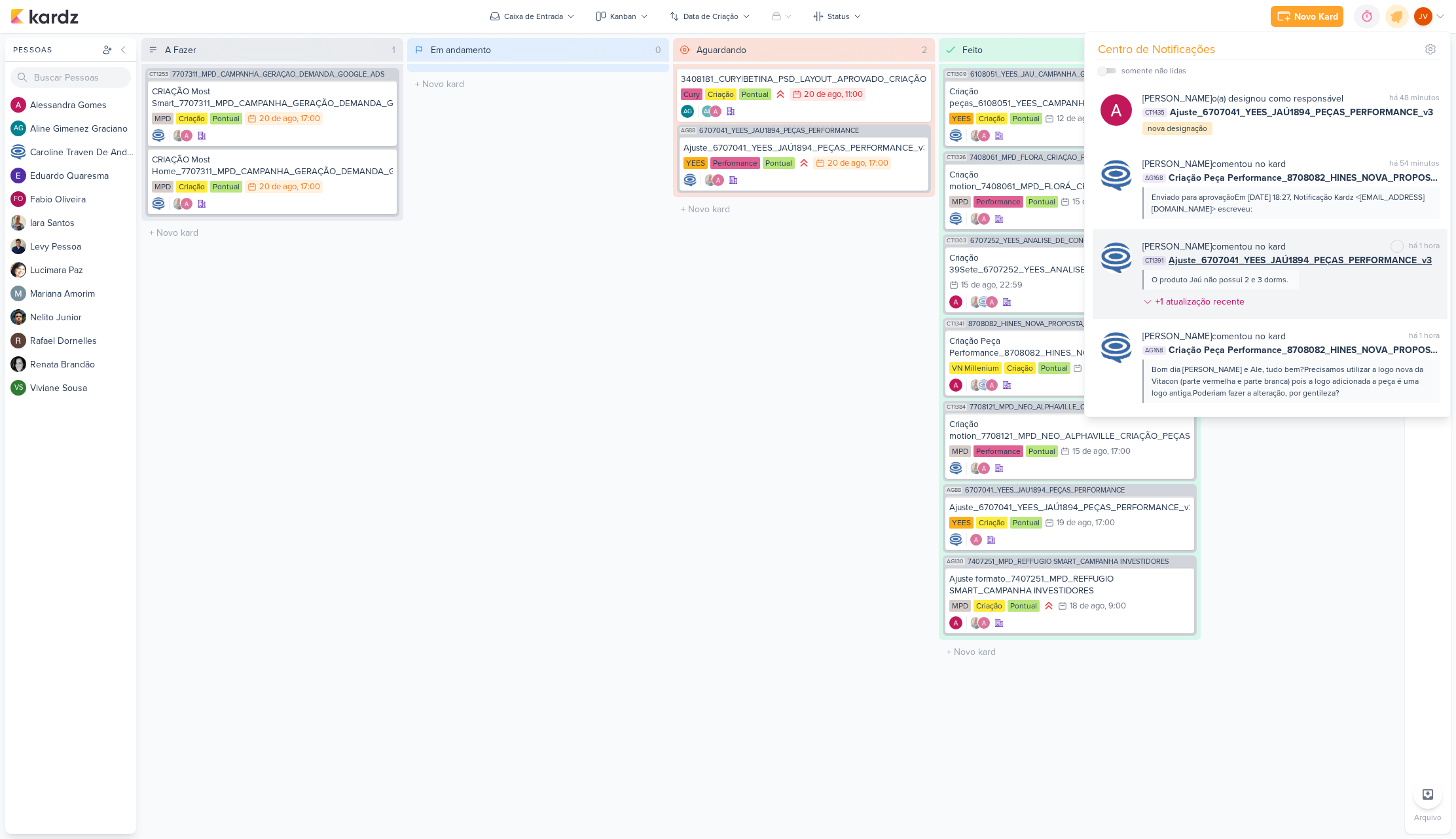
click at [1348, 276] on div "Caroline Traven De Andrade comentou no kard marcar como não lida há 1 hora CT13…" at bounding box center [1291, 277] width 297 height 74
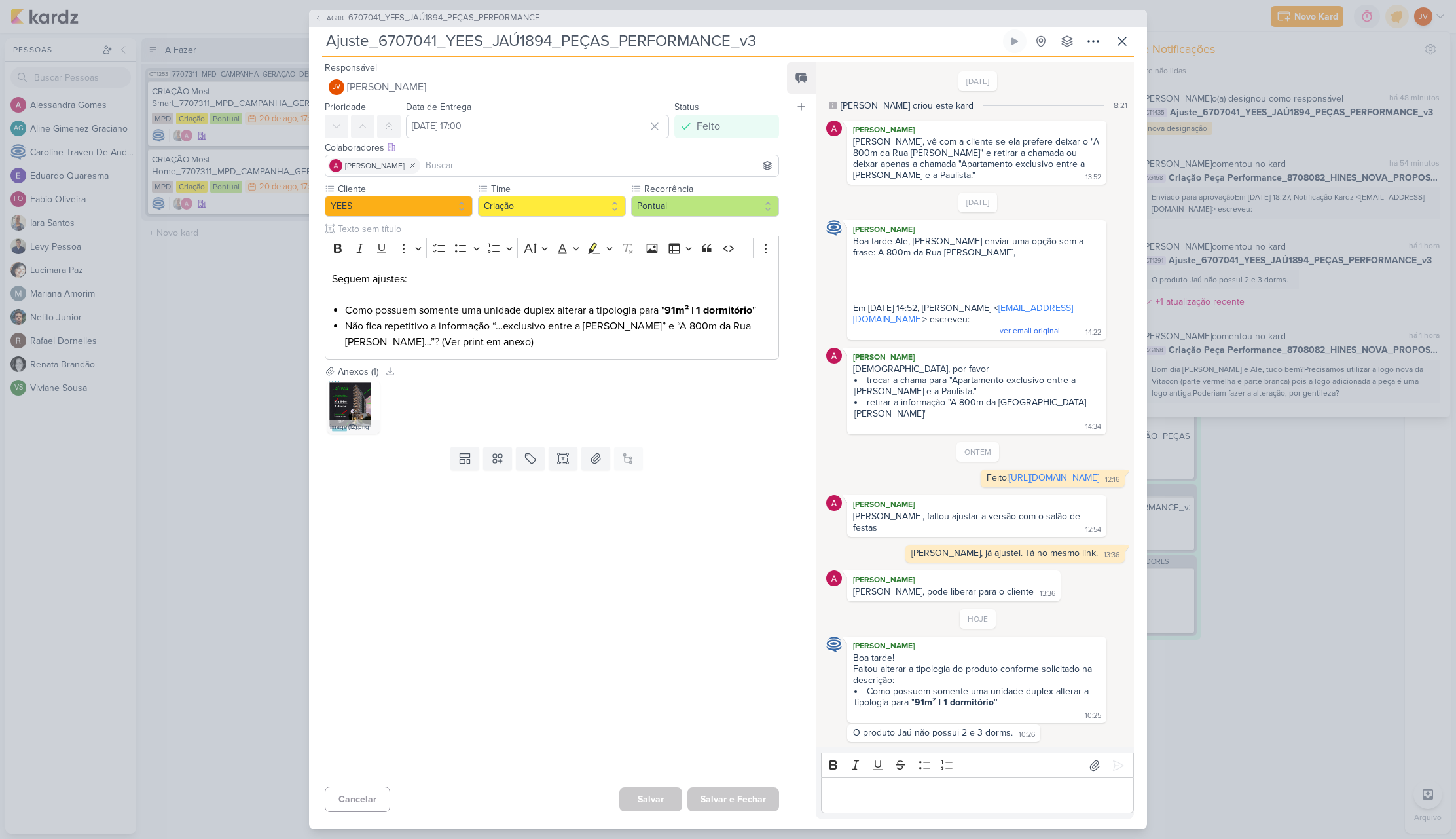
click at [130, 662] on div "AG88 6707041_YEES_JAÚ1894_PEÇAS_PERFORMANCE Ajuste_6707041_YEES_JAÚ1894_PEÇAS_P…" at bounding box center [728, 420] width 1456 height 839
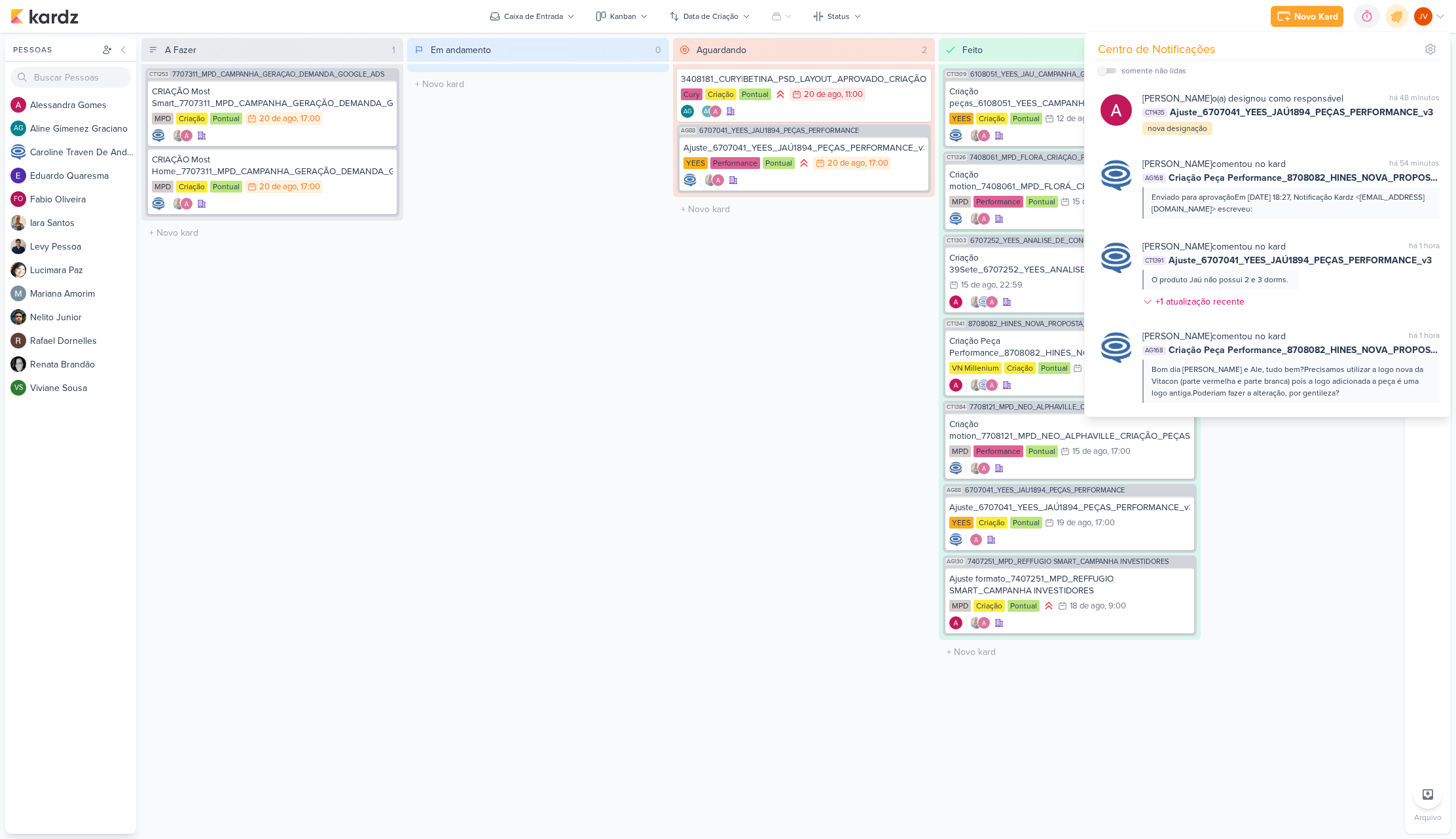
click at [617, 630] on div "Em andamento 0 Mover Para Esquerda Mover Para Direita Deletar O título do kard …" at bounding box center [538, 435] width 262 height 795
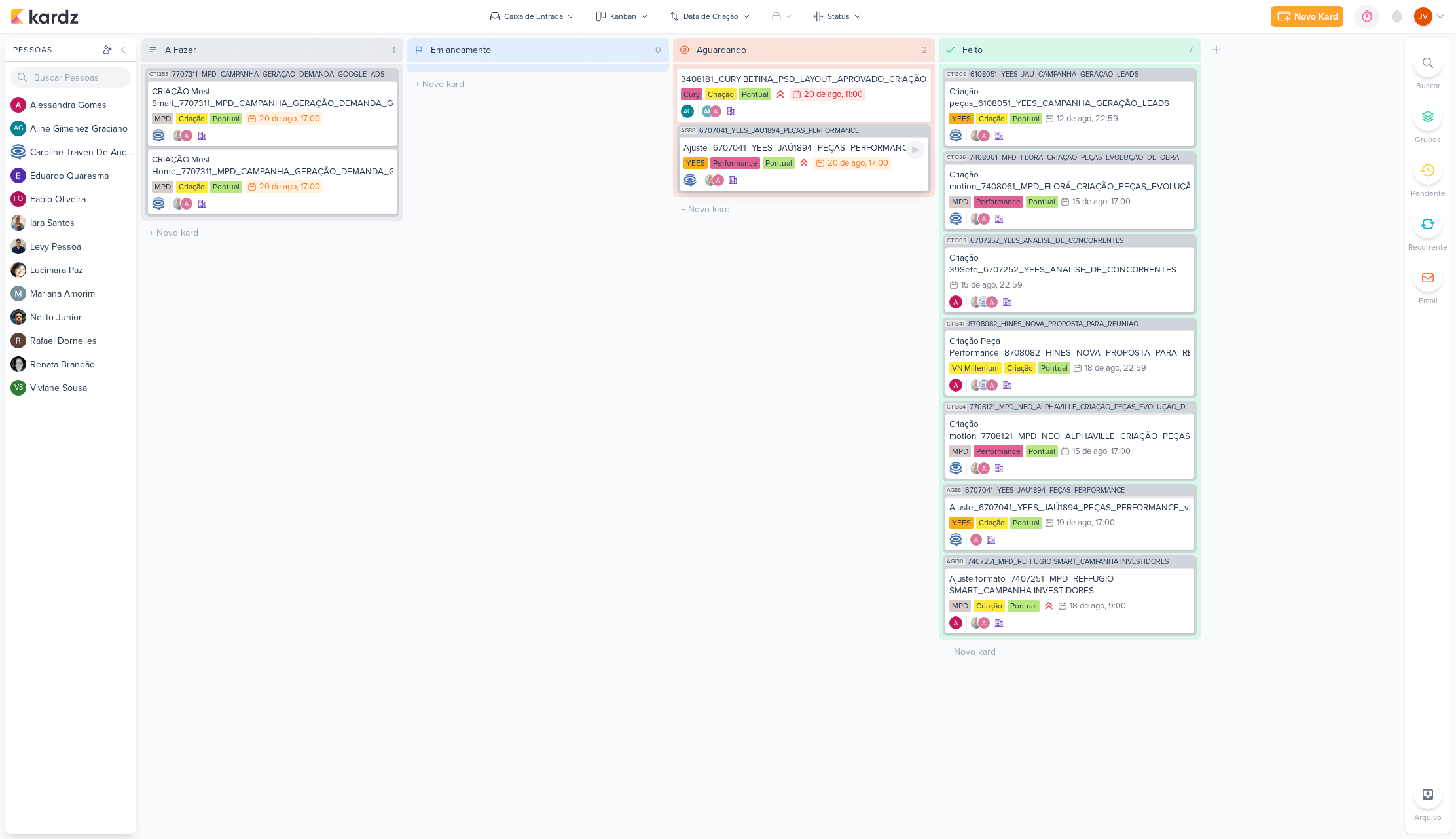
click at [859, 149] on div "Ajuste_6707041_YEES_JAÚ1894_PEÇAS_PERFORMANCE_v3" at bounding box center [804, 148] width 241 height 12
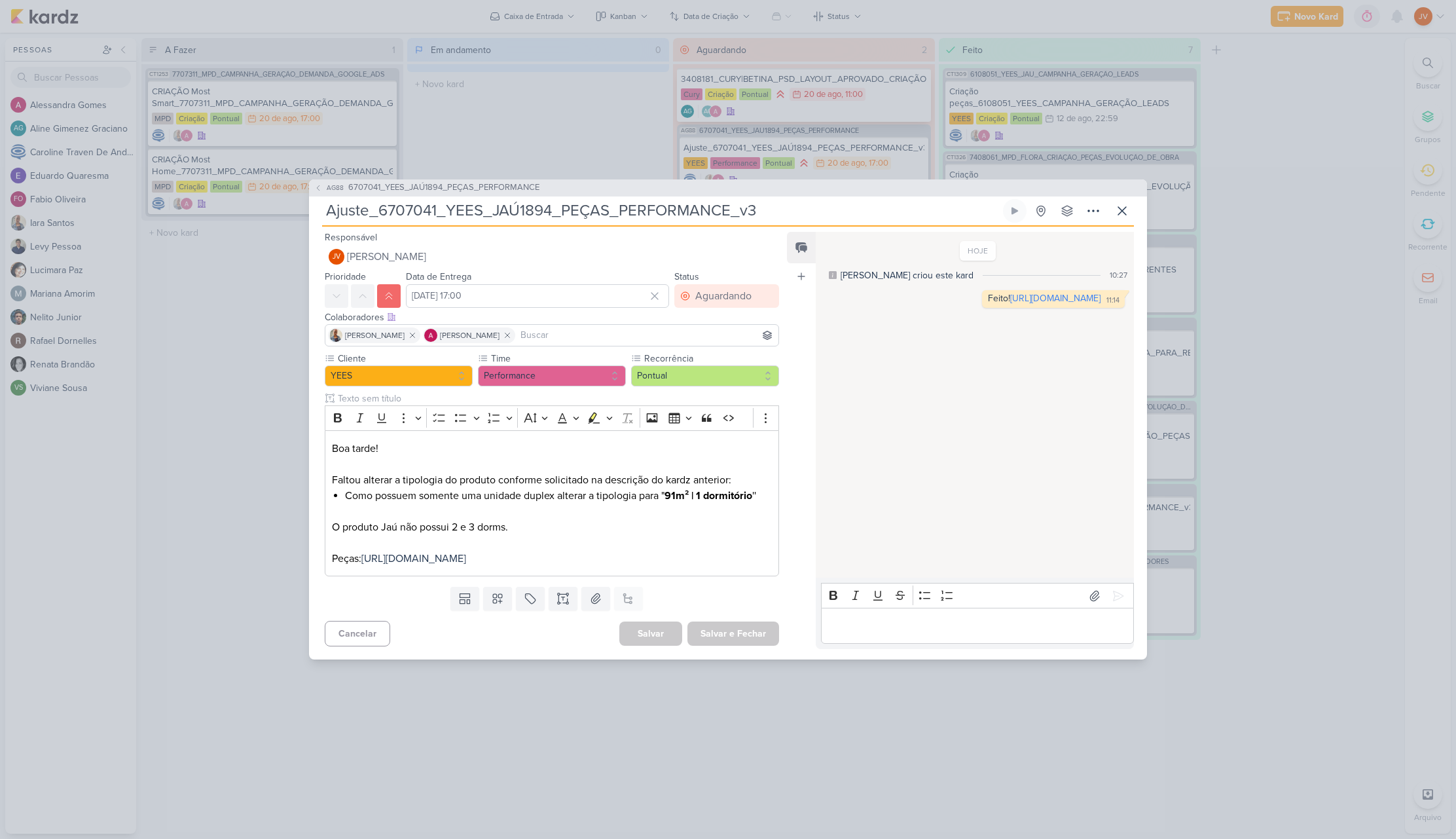
click at [879, 91] on div "AG88 6707041_YEES_JAÚ1894_PEÇAS_PERFORMANCE Ajuste_6707041_YEES_JAÚ1894_PEÇAS_P…" at bounding box center [728, 420] width 1456 height 839
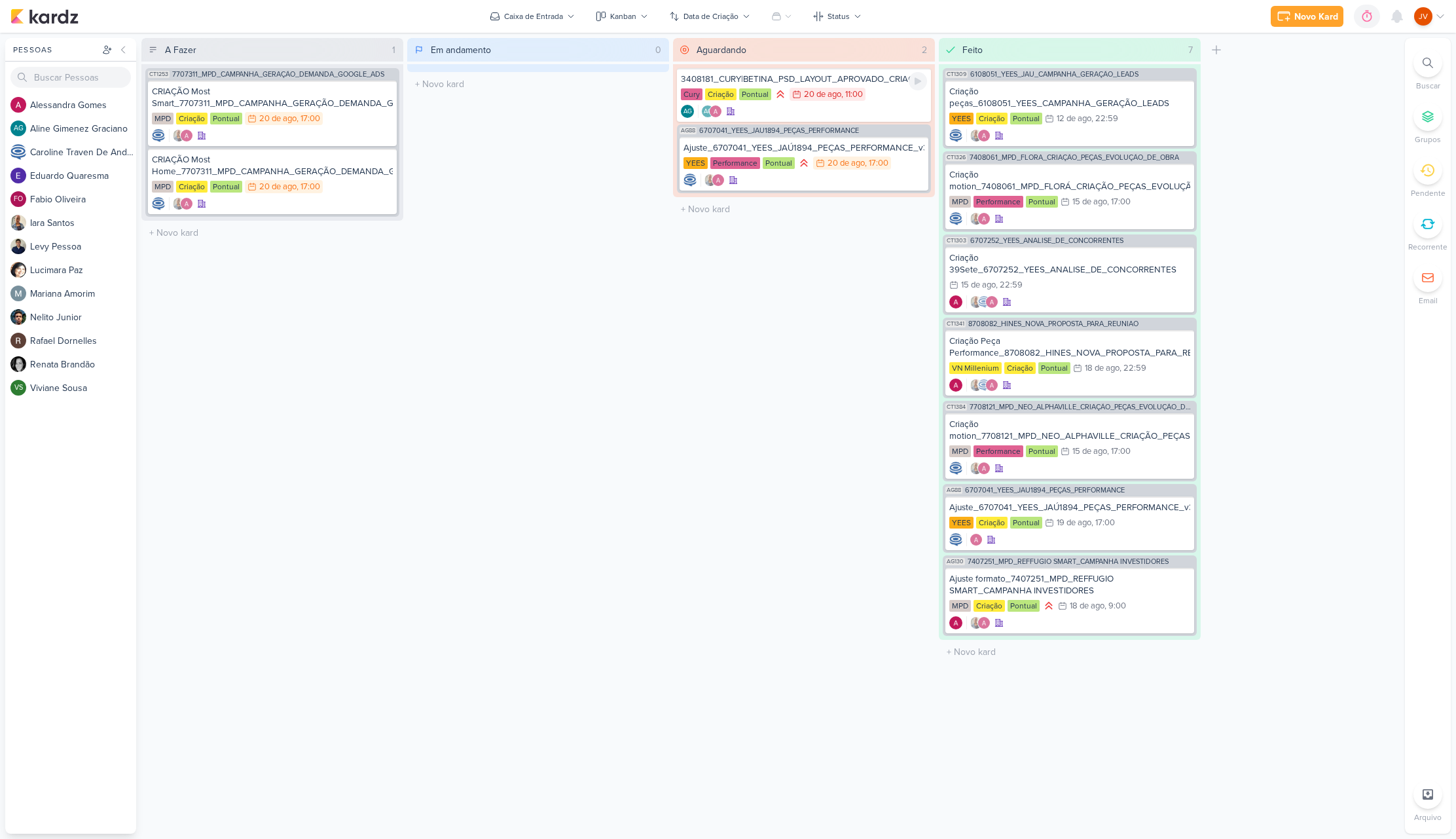
click at [883, 94] on div "Cury Criação Pontual 20/8 20 de ago , 11:00" at bounding box center [803, 95] width 246 height 15
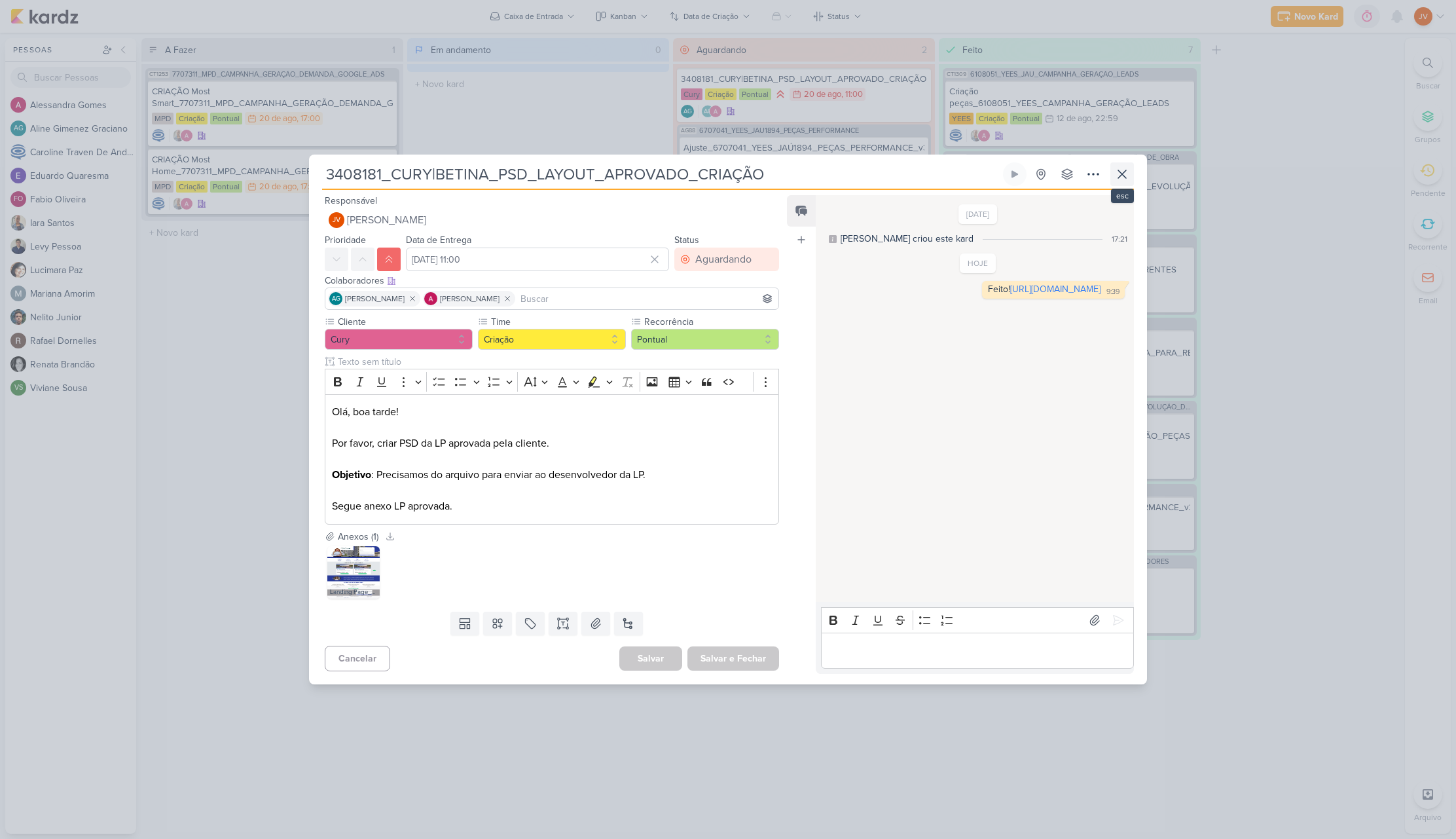
click at [1130, 171] on button at bounding box center [1122, 174] width 23 height 23
